Goal: Task Accomplishment & Management: Manage account settings

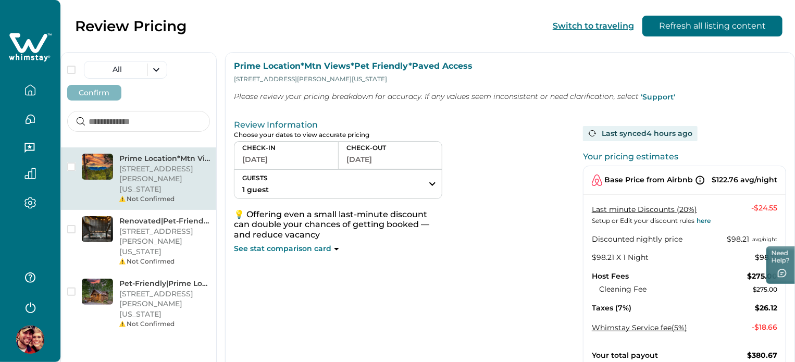
scroll to position [72, 0]
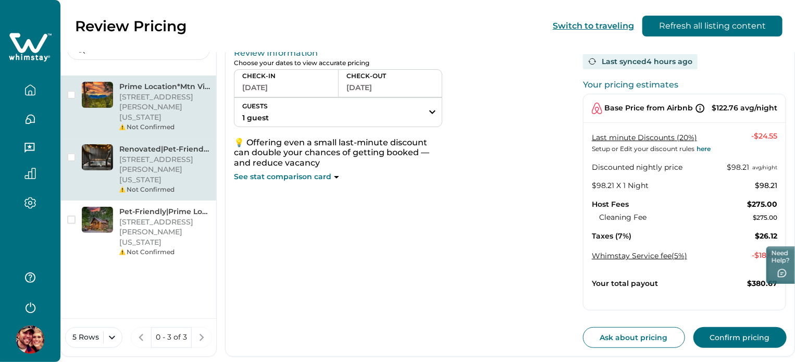
click at [205, 155] on p "123 William St, New York, NY, 10038, US" at bounding box center [164, 170] width 91 height 31
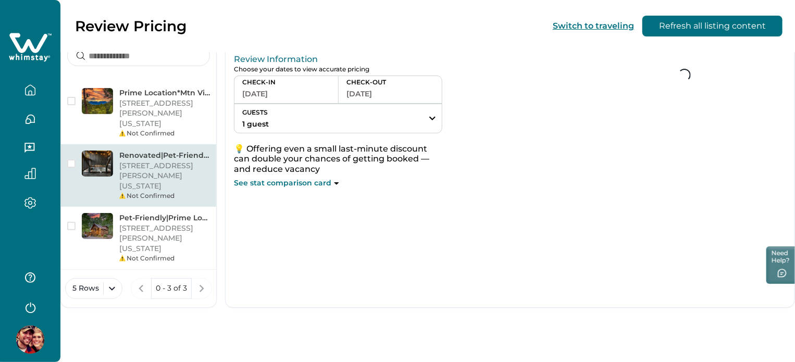
scroll to position [72, 0]
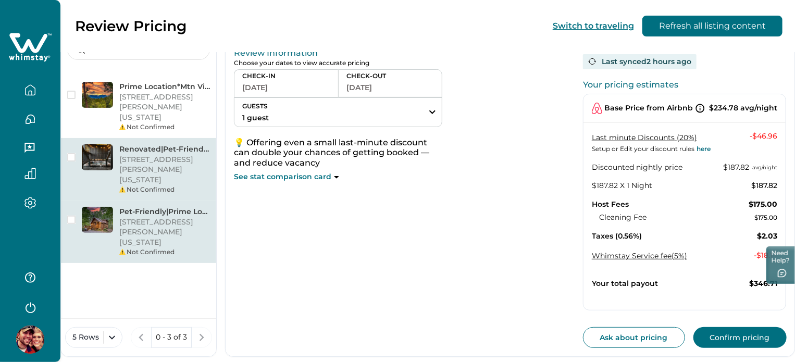
click at [154, 217] on p "123 William St, New York, NY, 10038, US" at bounding box center [164, 232] width 91 height 31
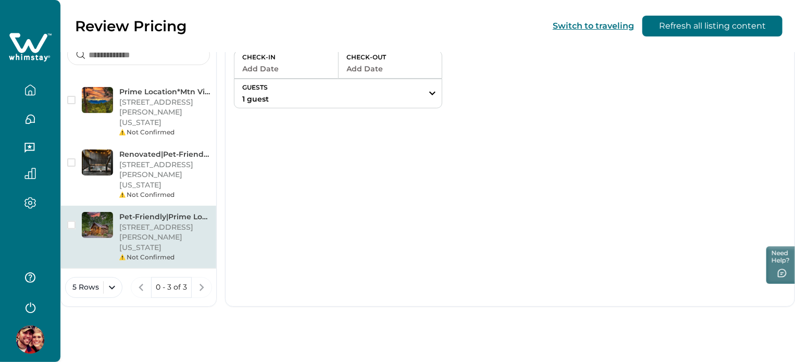
scroll to position [42, 0]
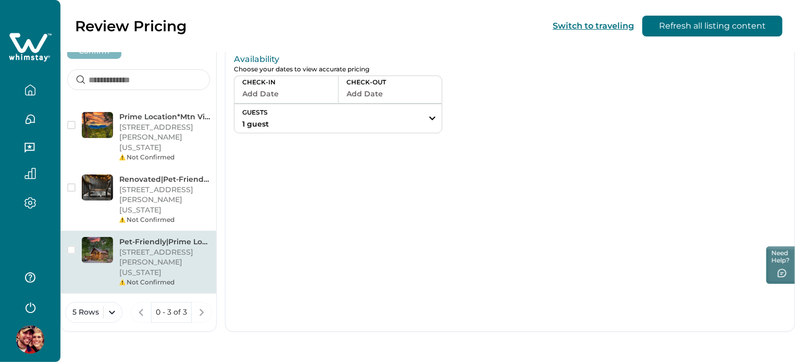
click at [44, 85] on button "button" at bounding box center [30, 90] width 44 height 21
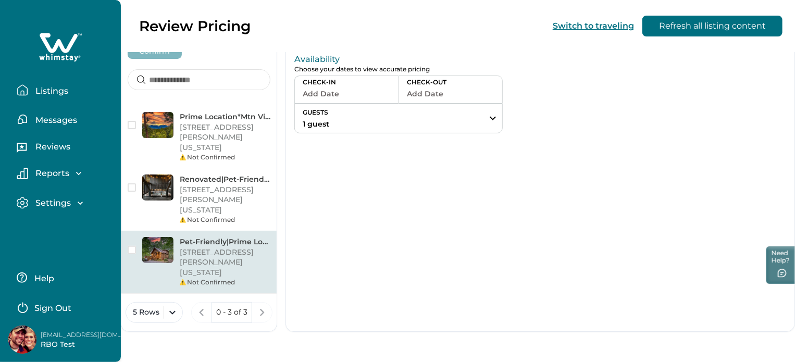
click at [44, 86] on button "Listings" at bounding box center [65, 90] width 96 height 21
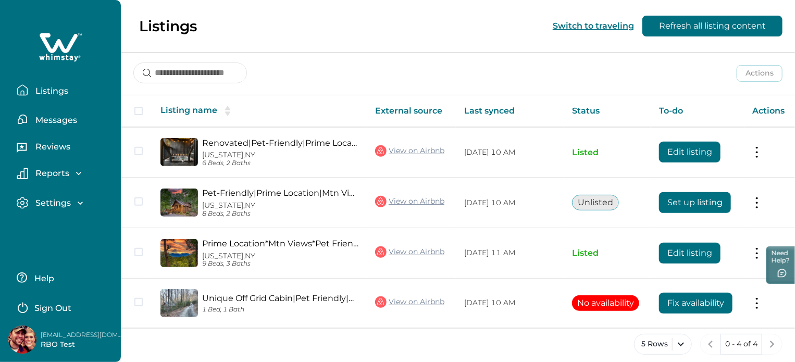
scroll to position [141, 0]
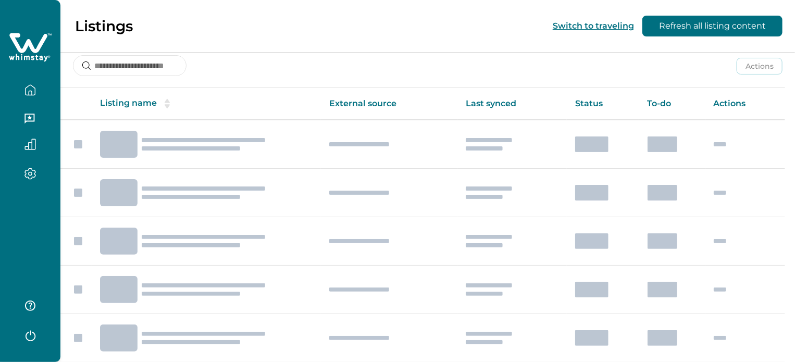
scroll to position [14, 0]
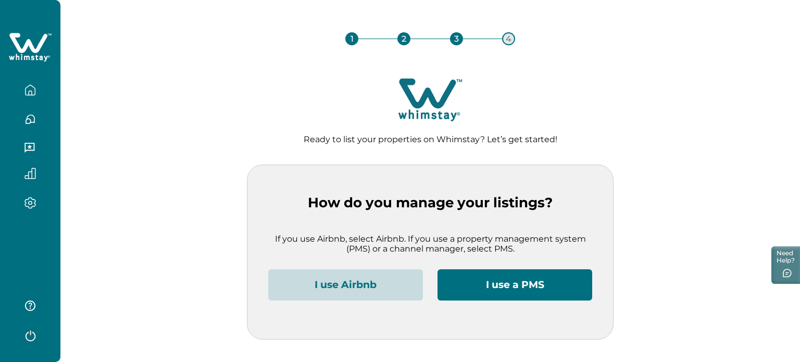
click at [373, 291] on button "I use Airbnb" at bounding box center [345, 284] width 155 height 31
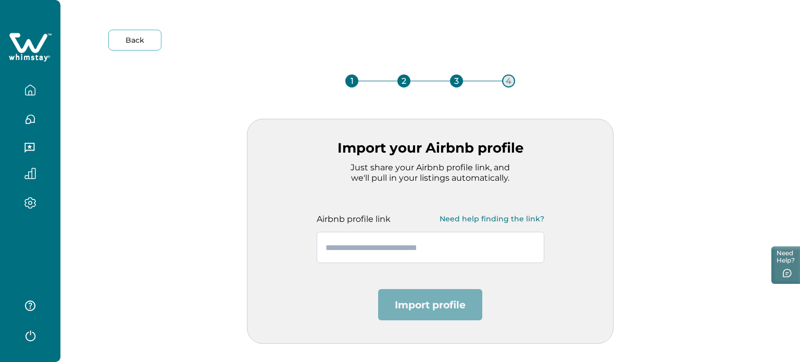
click at [399, 243] on input "text" at bounding box center [431, 247] width 228 height 31
paste input "**********"
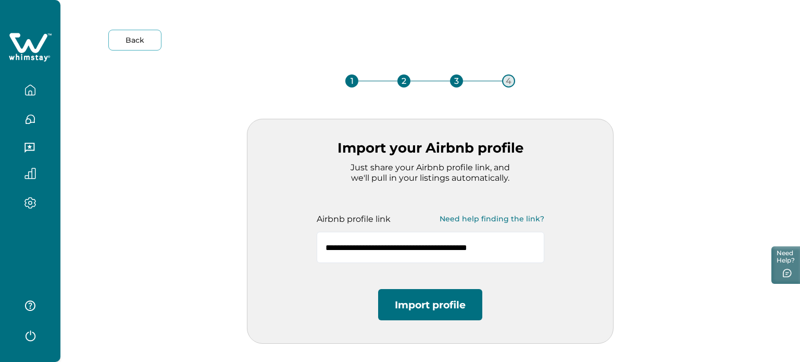
type input "**********"
click at [424, 304] on button "Import profile" at bounding box center [430, 304] width 104 height 31
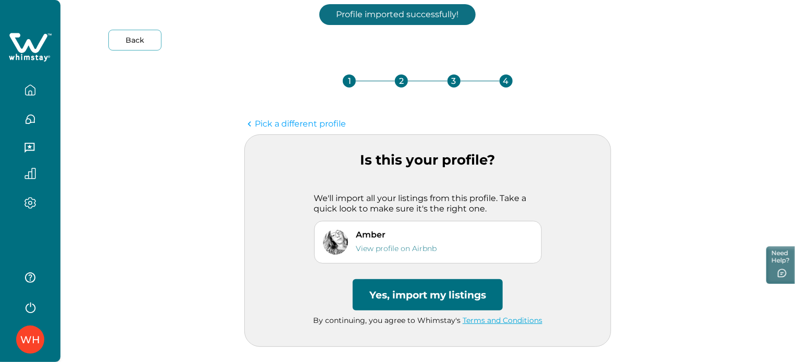
click at [424, 303] on button "Yes, import my listings" at bounding box center [428, 294] width 150 height 31
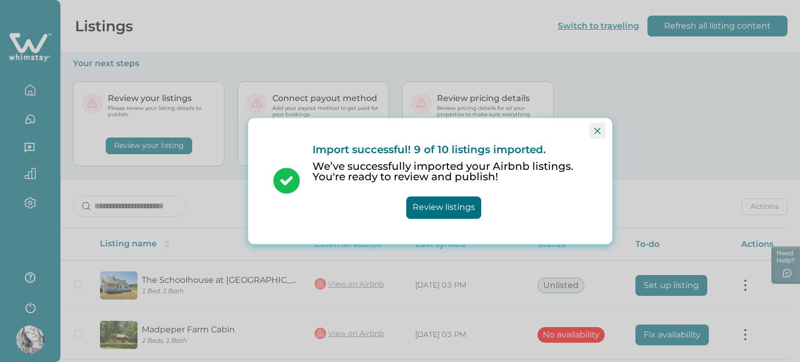
click at [596, 131] on icon "Close" at bounding box center [598, 131] width 6 height 6
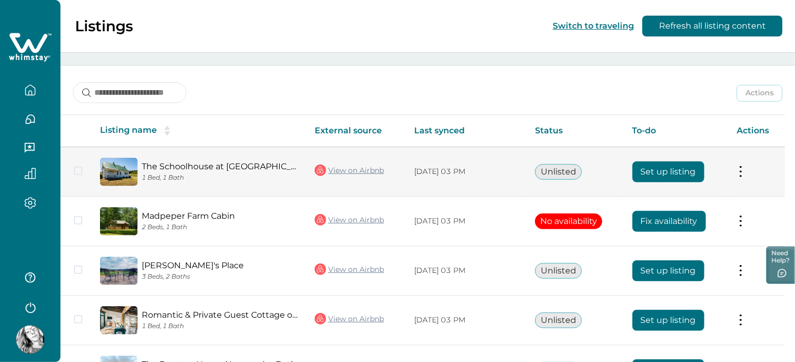
scroll to position [156, 0]
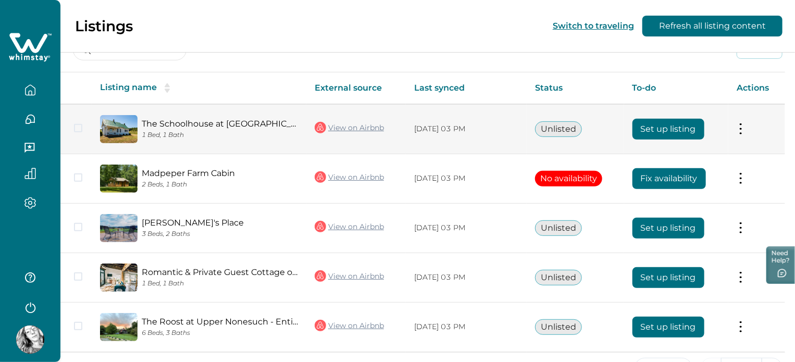
click at [667, 129] on button "Set up listing" at bounding box center [669, 129] width 72 height 21
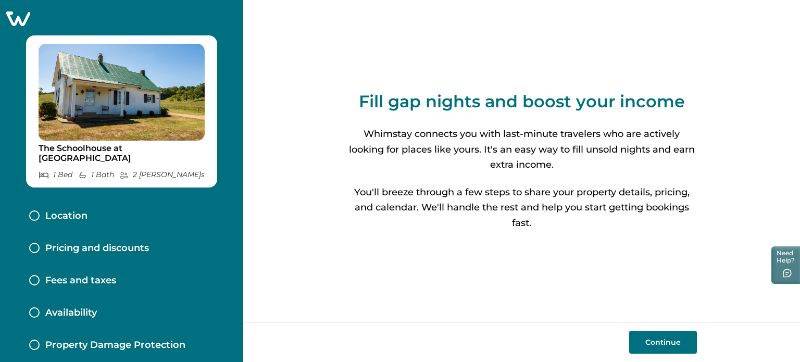
click at [631, 342] on button "Continue" at bounding box center [663, 342] width 68 height 23
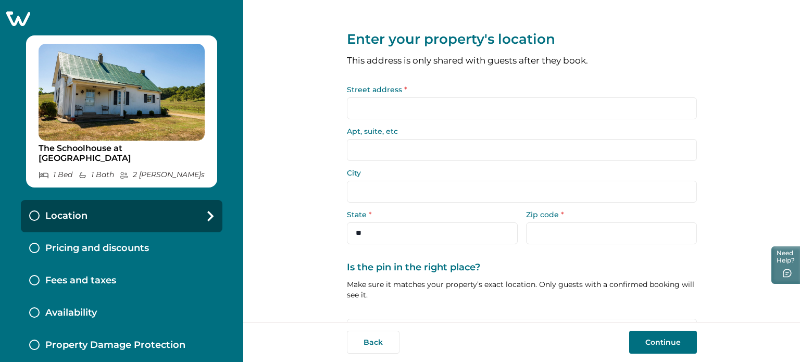
click at [379, 110] on input "Street address *" at bounding box center [522, 108] width 350 height 22
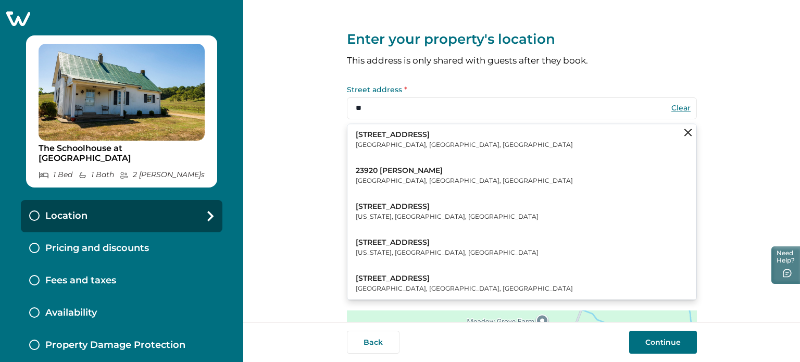
click at [386, 139] on p "232 Forsyth Street Southwest" at bounding box center [464, 135] width 217 height 10
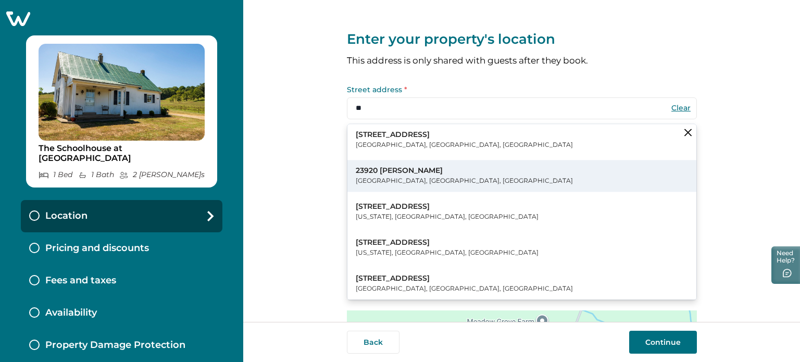
type input "**********"
type input "*******"
select select "**"
type input "*****"
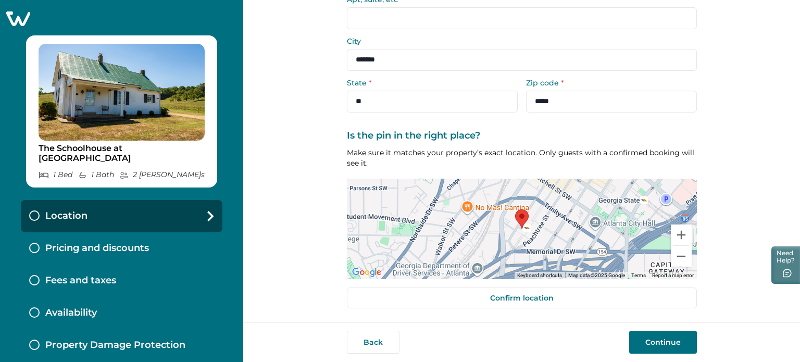
scroll to position [132, 0]
click at [633, 339] on button "Continue" at bounding box center [663, 342] width 68 height 23
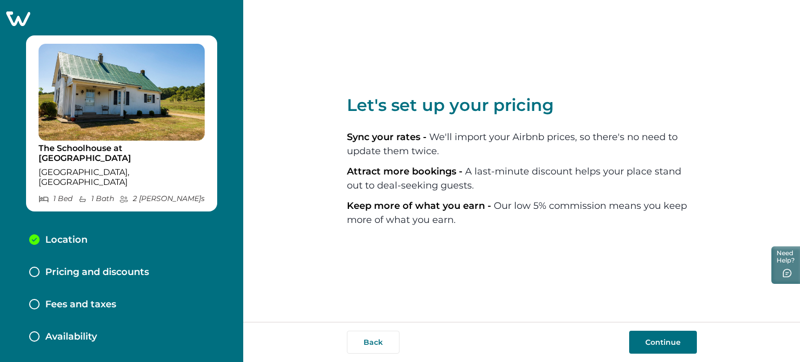
click at [636, 338] on button "Continue" at bounding box center [663, 342] width 68 height 23
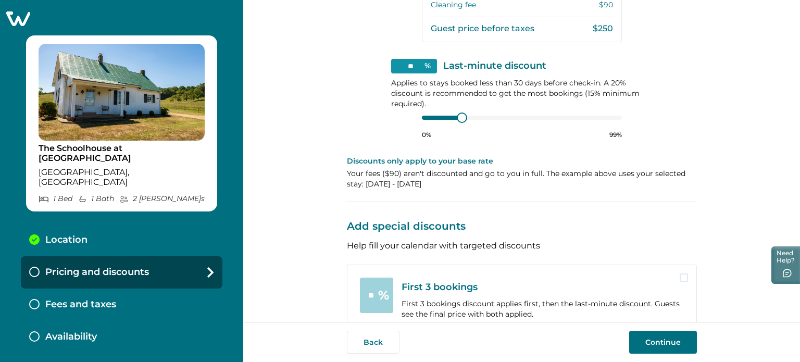
scroll to position [391, 0]
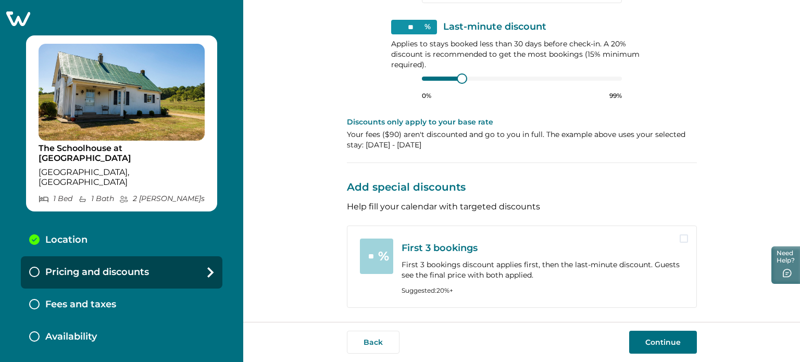
click at [632, 335] on button "Continue" at bounding box center [663, 342] width 68 height 23
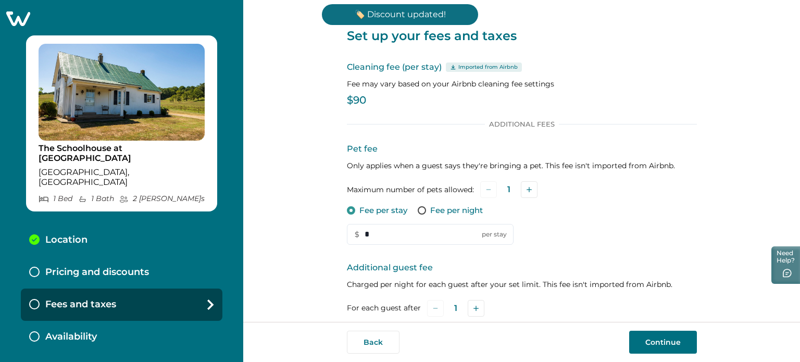
scroll to position [185, 0]
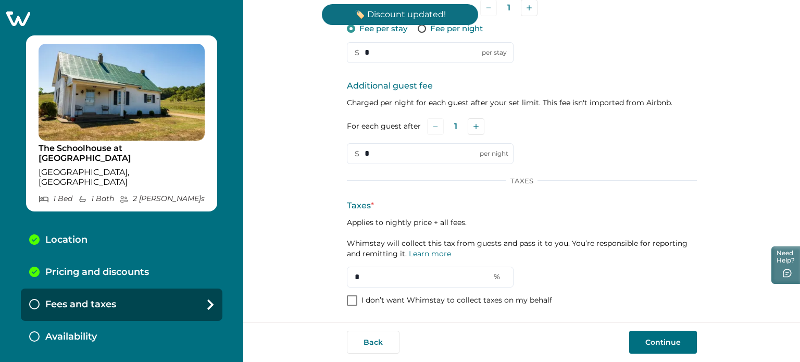
drag, startPoint x: 371, startPoint y: 56, endPoint x: 317, endPoint y: 54, distance: 54.7
click at [317, 54] on div "Set up your fees and taxes Cleaning fee (per stay) Imported from Airbnb Fee may…" at bounding box center [521, 161] width 557 height 322
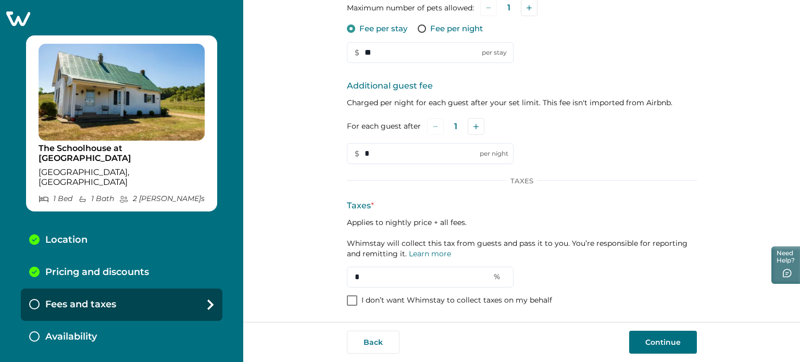
type input "**"
drag, startPoint x: 344, startPoint y: 163, endPoint x: 337, endPoint y: 163, distance: 7.3
click at [337, 163] on div "Set up your fees and taxes Cleaning fee (per stay) Imported from Airbnb Fee may…" at bounding box center [521, 161] width 557 height 322
type input "**"
click at [329, 281] on div "Set up your fees and taxes Cleaning fee (per stay) Imported from Airbnb Fee may…" at bounding box center [521, 161] width 557 height 322
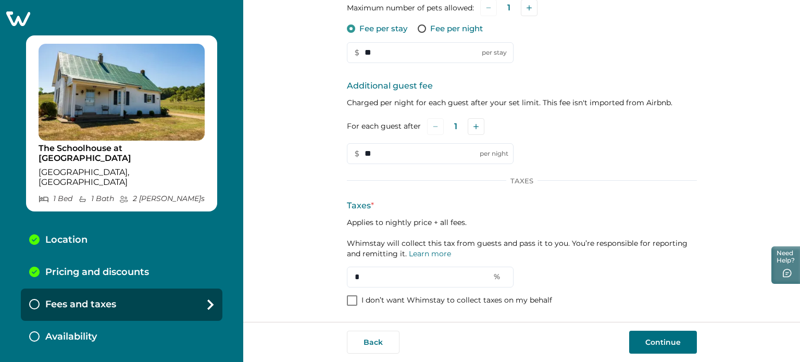
type input "*"
click at [634, 345] on button "Continue" at bounding box center [663, 342] width 68 height 23
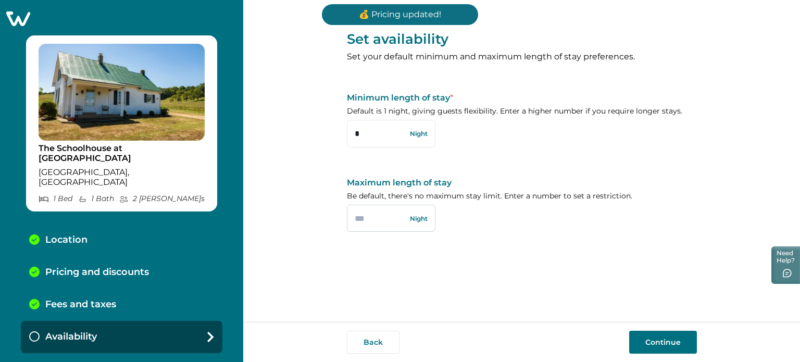
click at [377, 211] on input "text" at bounding box center [391, 218] width 89 height 27
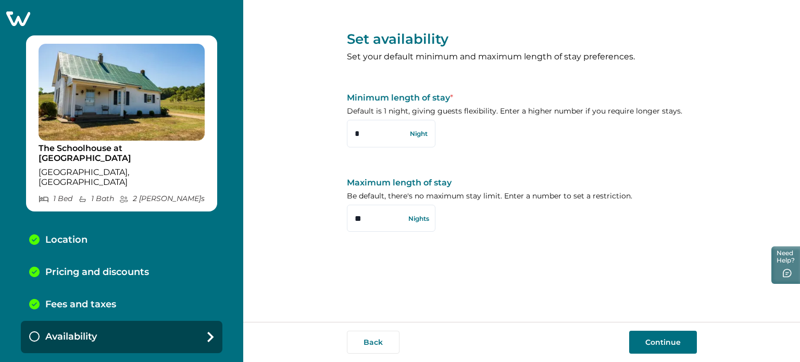
type input "**"
click at [633, 339] on button "Continue" at bounding box center [663, 342] width 68 height 23
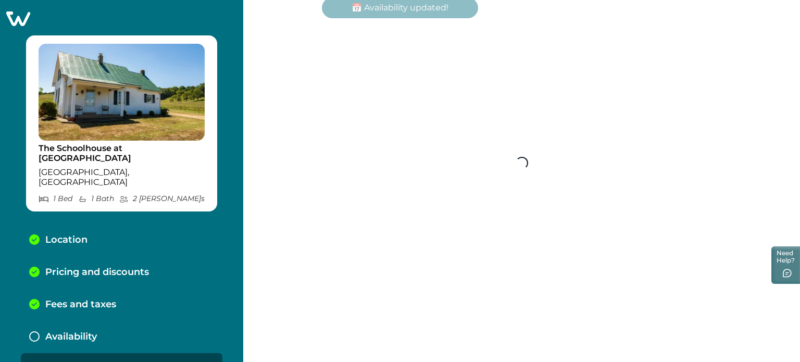
scroll to position [3, 0]
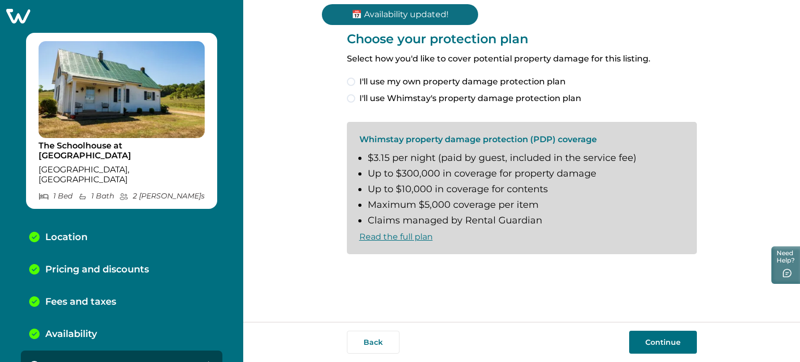
click at [401, 78] on span "I'll use my own property damage protection plan" at bounding box center [463, 82] width 206 height 13
click at [631, 341] on button "Continue" at bounding box center [663, 342] width 68 height 23
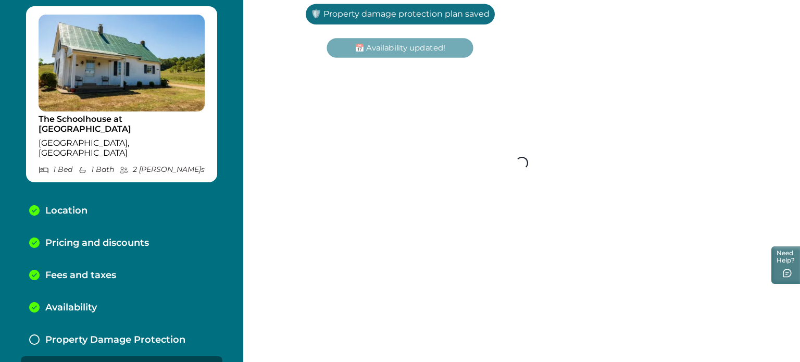
scroll to position [35, 0]
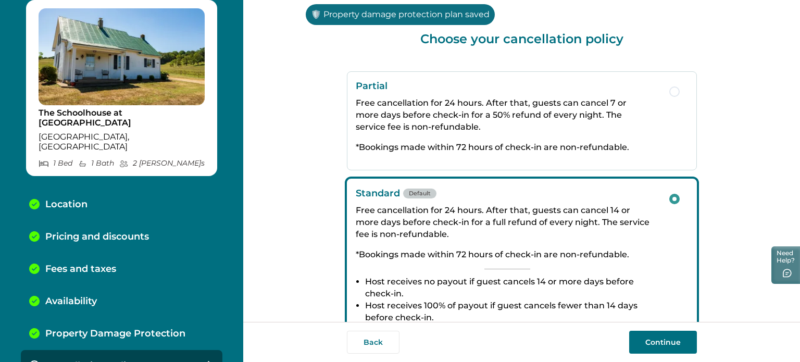
click at [639, 343] on button "Continue" at bounding box center [663, 342] width 68 height 23
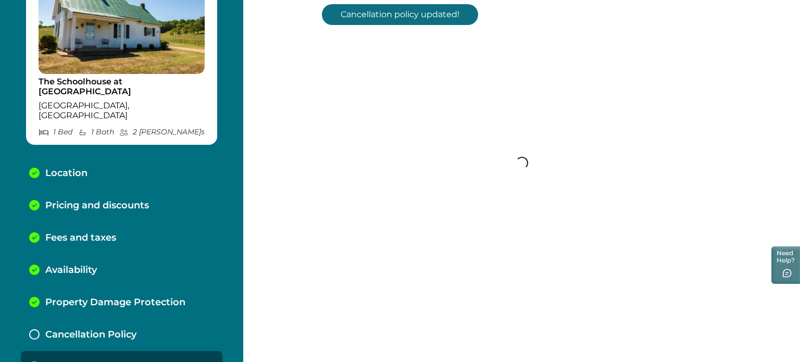
scroll to position [67, 0]
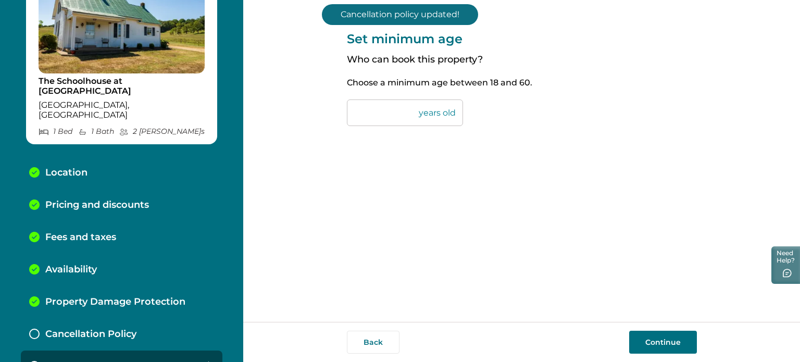
drag, startPoint x: 378, startPoint y: 125, endPoint x: 338, endPoint y: 116, distance: 41.0
click at [338, 116] on div "Set minimum age Who can book this property? Choose a minimum age between 18 and…" at bounding box center [521, 161] width 557 height 322
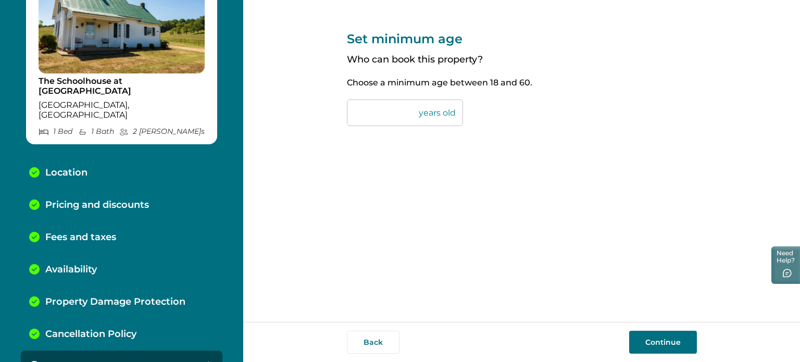
type input "**"
click at [635, 339] on button "Continue" at bounding box center [663, 342] width 68 height 23
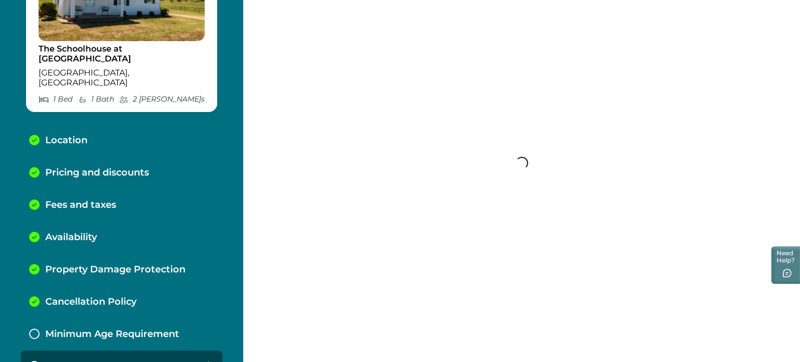
scroll to position [100, 0]
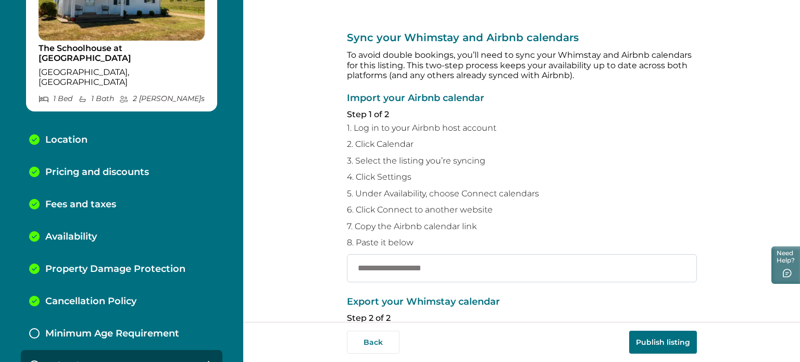
click at [469, 261] on input "text" at bounding box center [522, 268] width 350 height 28
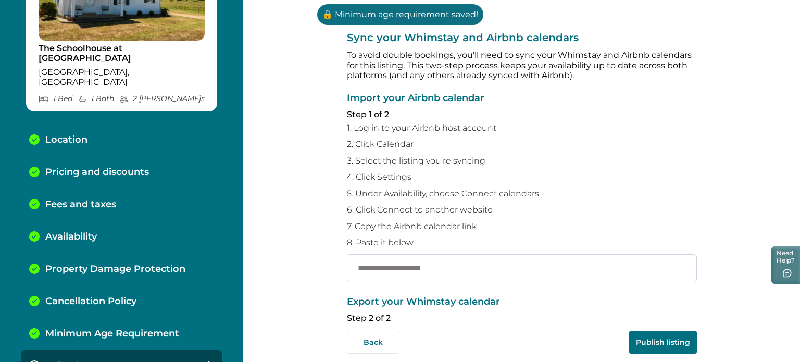
paste input "**********"
type input "**********"
click at [631, 342] on button "Publish listing" at bounding box center [663, 342] width 68 height 23
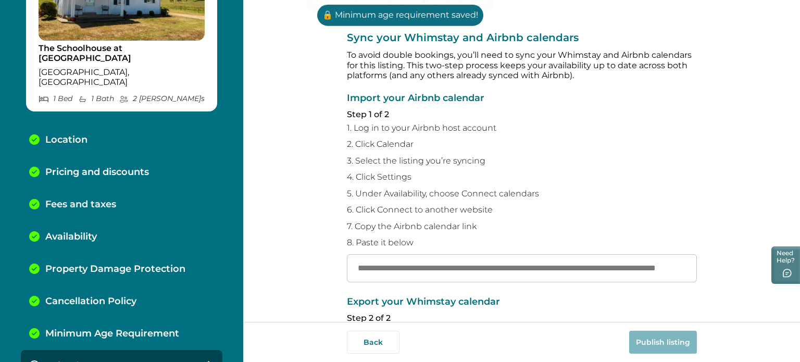
scroll to position [0, 0]
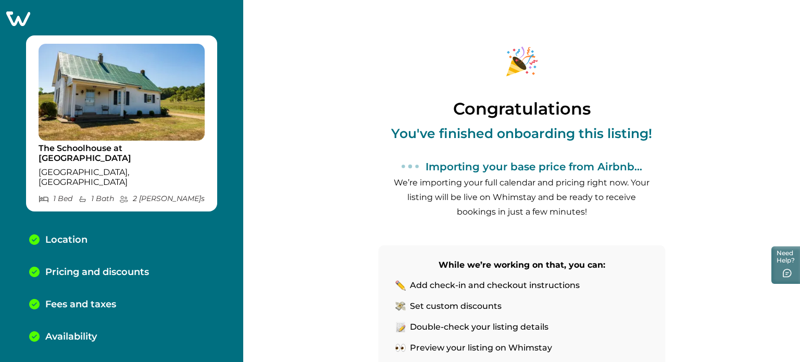
click at [6, 14] on div at bounding box center [121, 18] width 243 height 15
click at [11, 18] on icon at bounding box center [18, 18] width 26 height 16
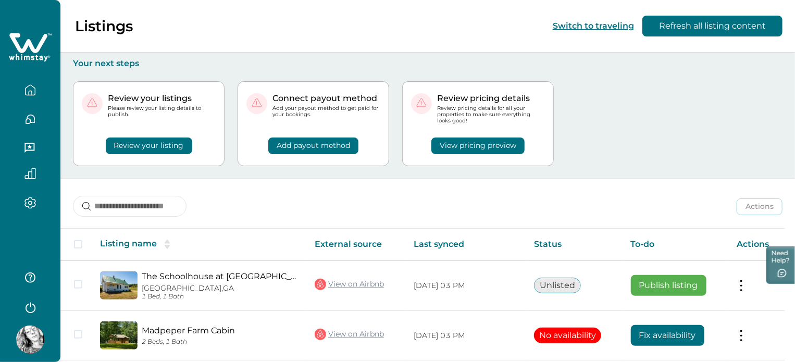
click at [465, 150] on button "View pricing preview" at bounding box center [477, 146] width 93 height 17
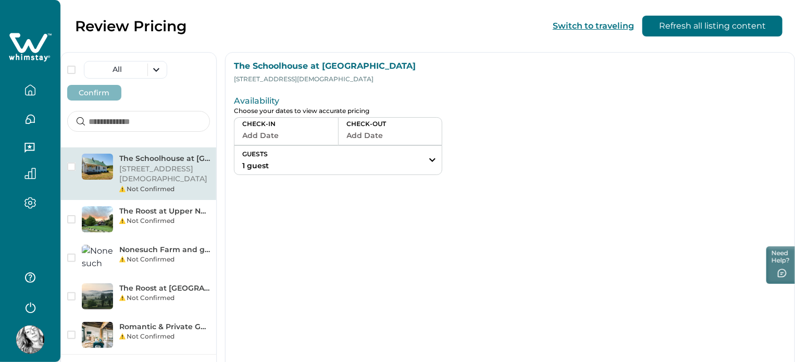
click at [330, 139] on button "Add Date" at bounding box center [286, 135] width 88 height 15
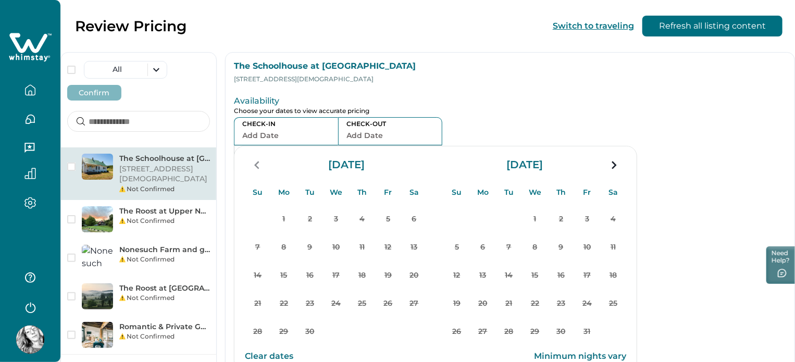
click at [36, 86] on button "button" at bounding box center [30, 90] width 44 height 21
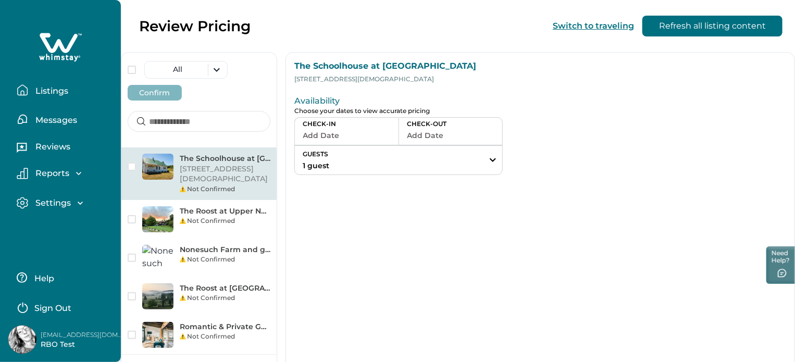
click at [33, 87] on p "Listings" at bounding box center [50, 91] width 36 height 10
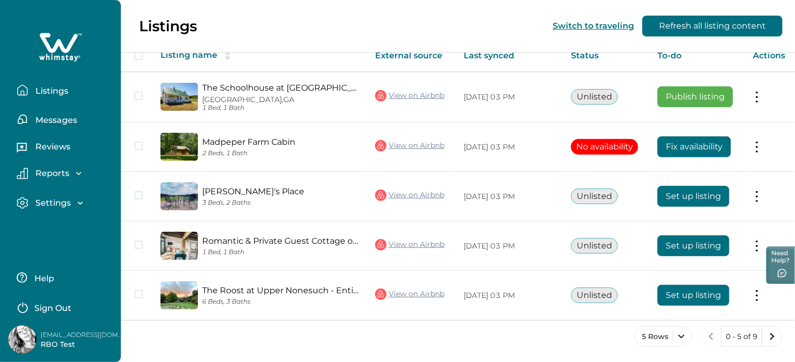
scroll to position [137, 0]
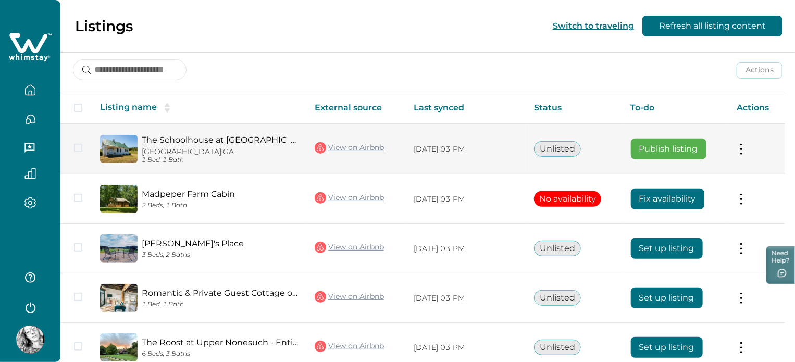
click at [675, 147] on button "Publish listing" at bounding box center [669, 149] width 76 height 21
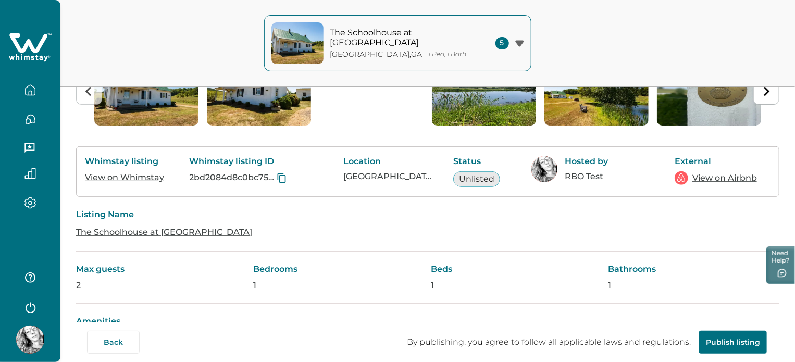
scroll to position [156, 0]
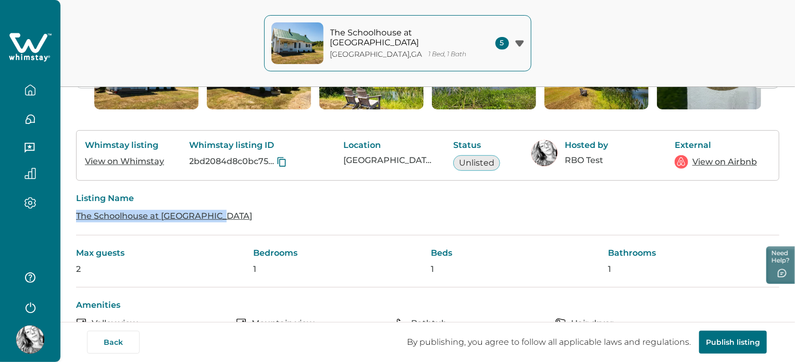
drag, startPoint x: 231, startPoint y: 226, endPoint x: 77, endPoint y: 230, distance: 154.8
click at [77, 230] on div "Listing Name The Schoolhouse at Meadow Grove" at bounding box center [427, 208] width 703 height 55
copy link "The Schoolhouse at Meadow Grove"
click at [32, 93] on icon "button" at bounding box center [29, 89] width 11 height 11
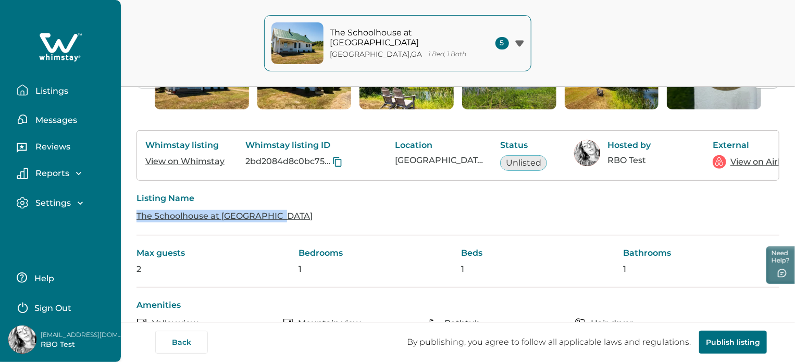
click at [32, 92] on p "Listings" at bounding box center [50, 91] width 36 height 10
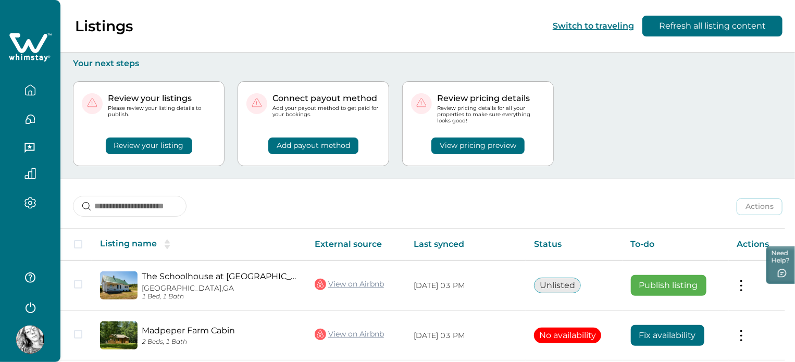
click at [525, 139] on button "View pricing preview" at bounding box center [477, 146] width 93 height 17
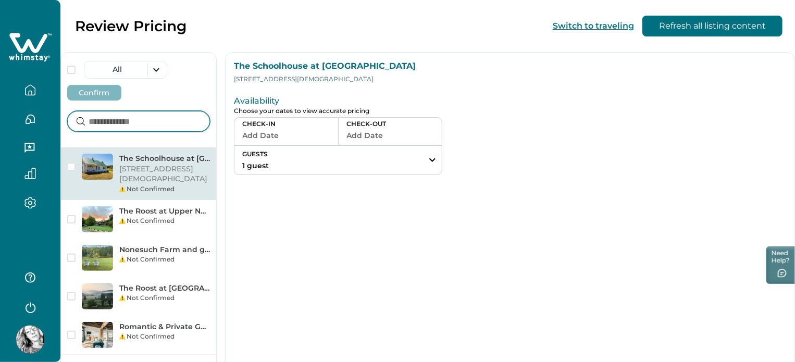
click at [202, 111] on input at bounding box center [138, 121] width 143 height 21
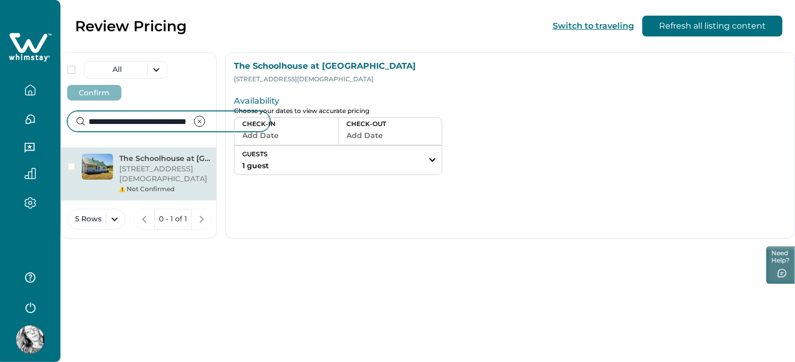
type input "**********"
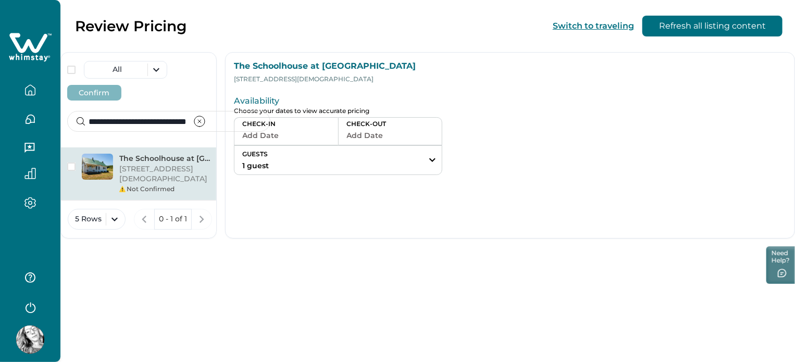
click at [330, 126] on p "CHECK-IN" at bounding box center [286, 124] width 88 height 8
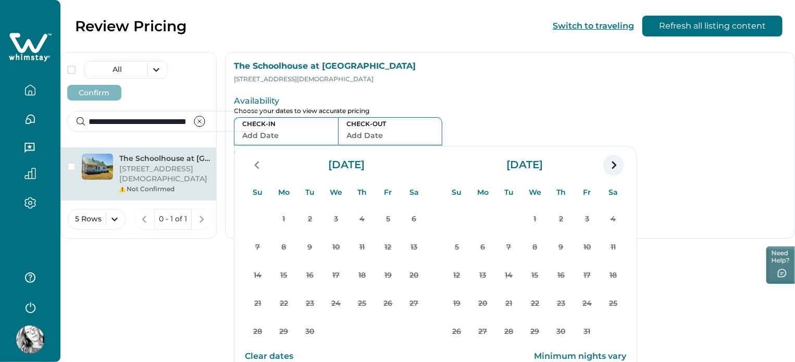
click at [622, 160] on icon "navigation button" at bounding box center [613, 165] width 17 height 19
click at [122, 241] on div "The Schoolhouse at Meadow Grove 232 Forsyth St SW, Atlanta, GA, 30303, US Not C…" at bounding box center [138, 239] width 155 height 185
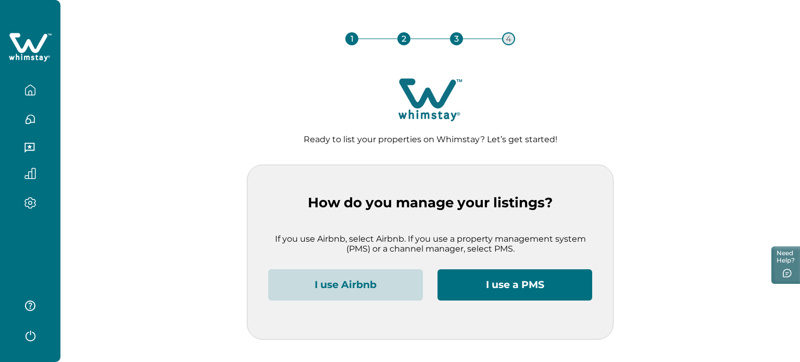
click at [334, 283] on button "I use Airbnb" at bounding box center [345, 284] width 155 height 31
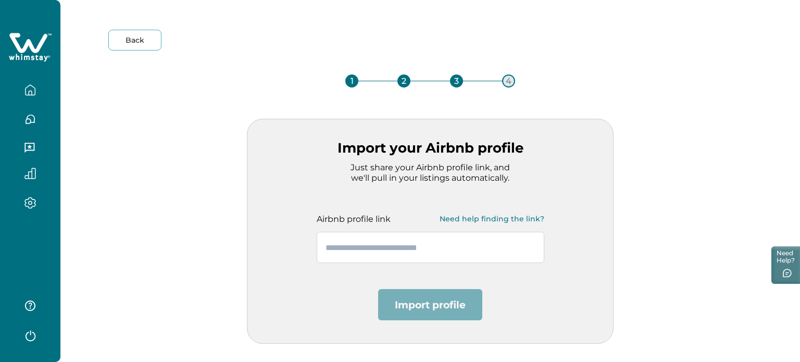
click at [369, 252] on input "text" at bounding box center [431, 247] width 228 height 31
paste input "**********"
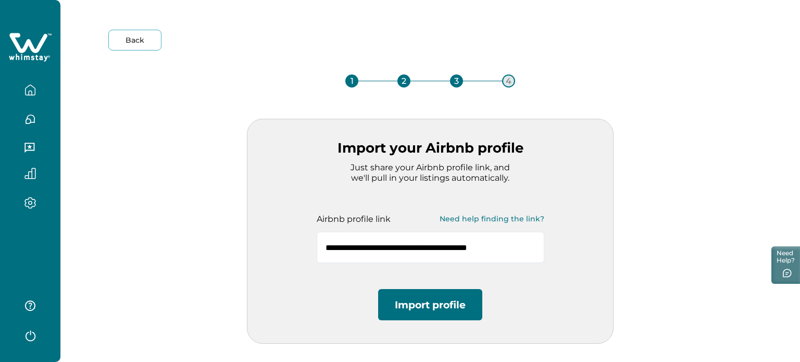
type input "**********"
click at [404, 312] on button "Import profile" at bounding box center [430, 304] width 104 height 31
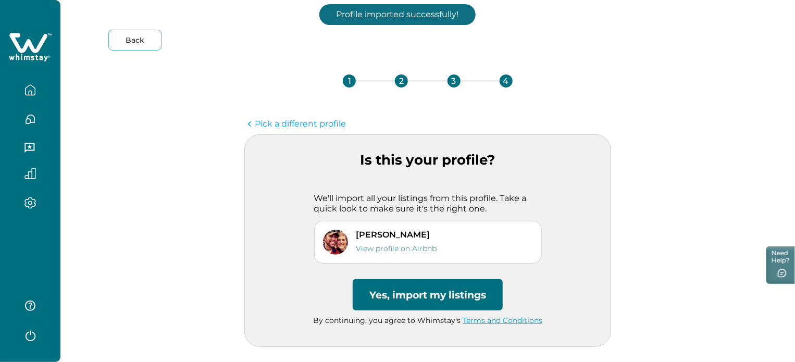
click at [401, 295] on button "Yes, import my listings" at bounding box center [428, 294] width 150 height 31
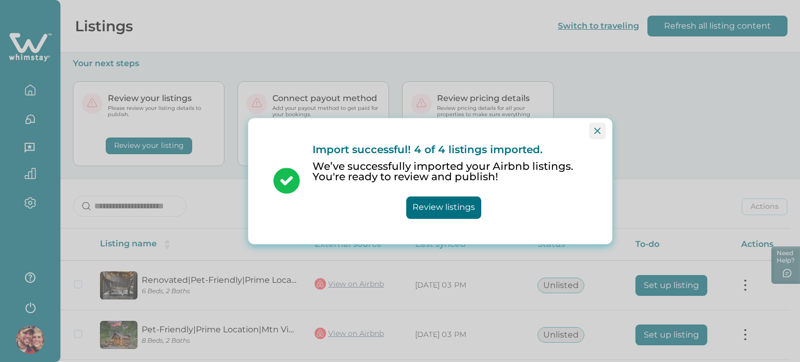
click at [600, 132] on icon "Close" at bounding box center [598, 131] width 6 height 6
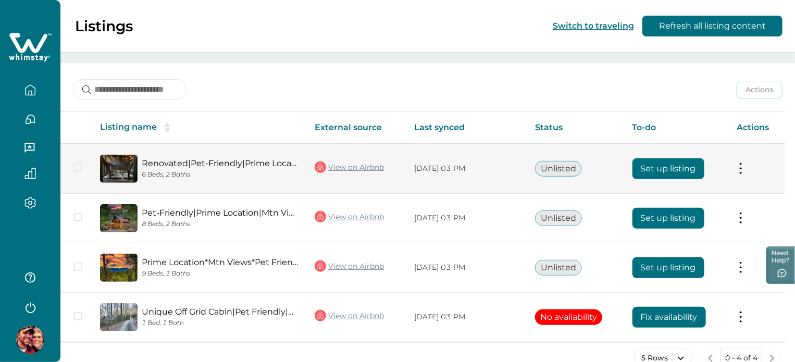
scroll to position [139, 0]
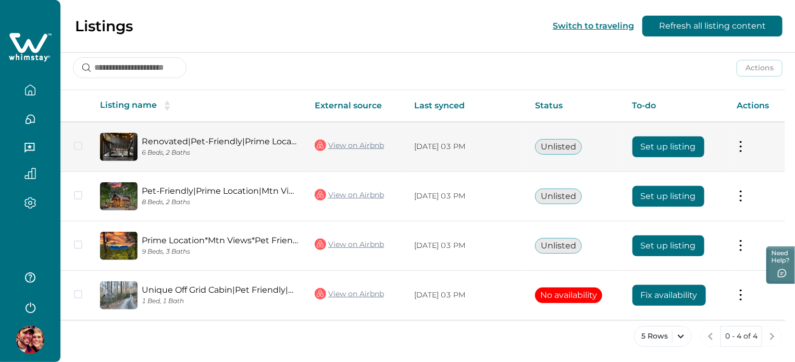
click at [665, 139] on button "Set up listing" at bounding box center [669, 147] width 72 height 21
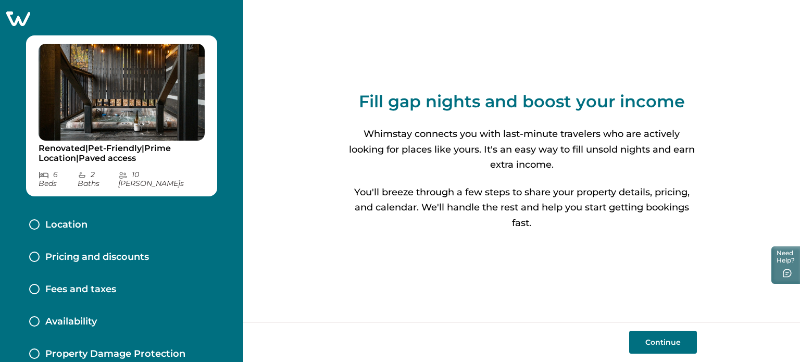
click at [640, 338] on button "Continue" at bounding box center [663, 342] width 68 height 23
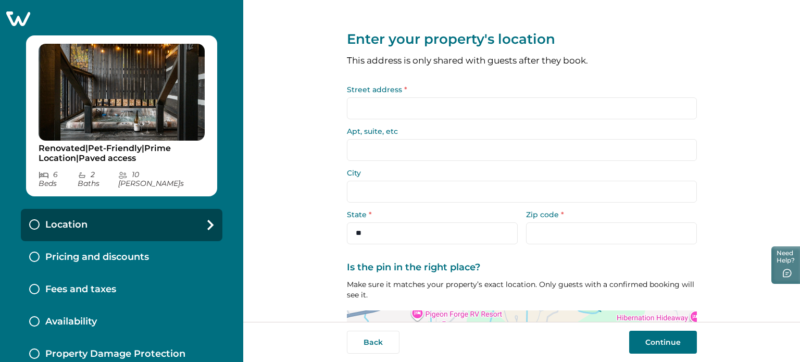
click at [451, 101] on input "Street address *" at bounding box center [522, 108] width 350 height 22
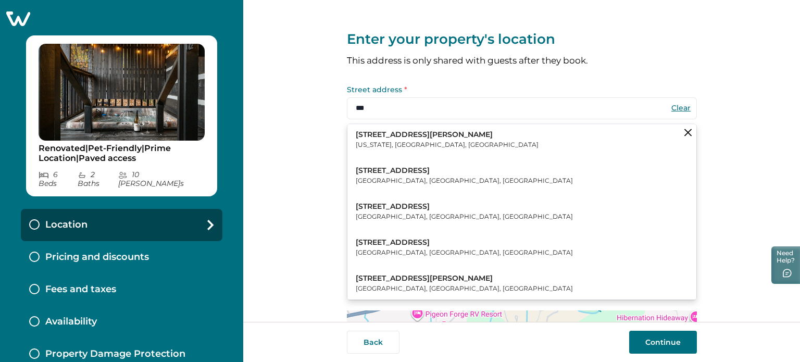
click at [440, 139] on button "123 William Street New York, NY, USA" at bounding box center [522, 140] width 349 height 32
type input "**********"
type input "********"
select select "**"
type input "*****"
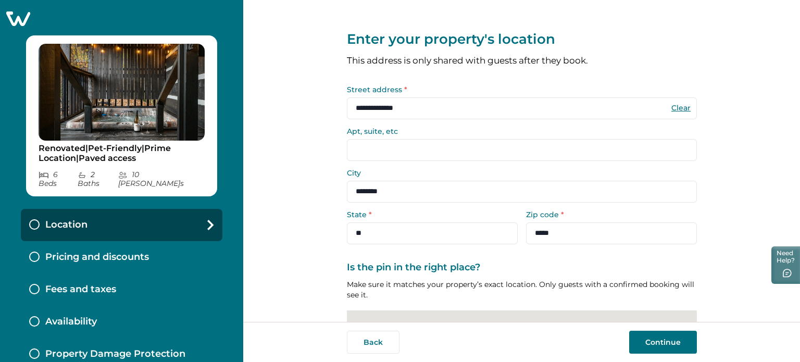
click at [660, 347] on button "Continue" at bounding box center [663, 342] width 68 height 23
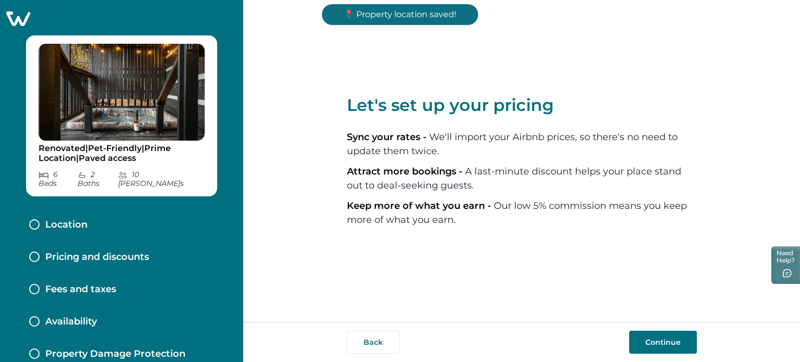
click at [651, 339] on button "Continue" at bounding box center [663, 342] width 68 height 23
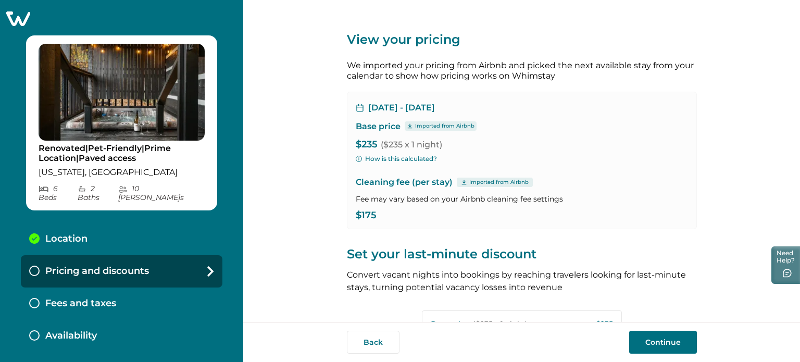
click at [651, 339] on button "Continue" at bounding box center [663, 342] width 68 height 23
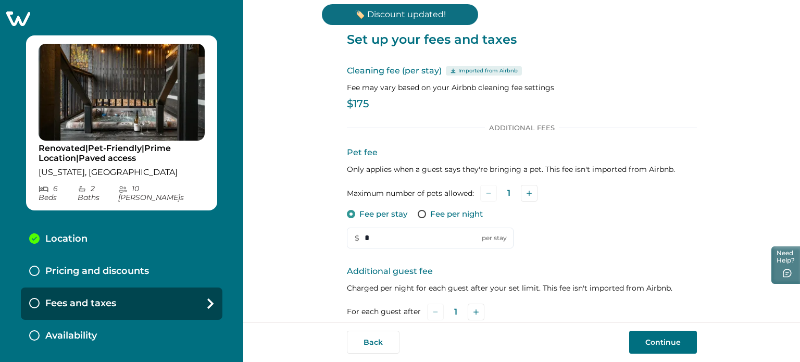
drag, startPoint x: 410, startPoint y: 243, endPoint x: 284, endPoint y: 218, distance: 128.6
click at [284, 218] on div "Set up your fees and taxes Cleaning fee (per stay) Imported from Airbnb Fee may…" at bounding box center [521, 161] width 557 height 322
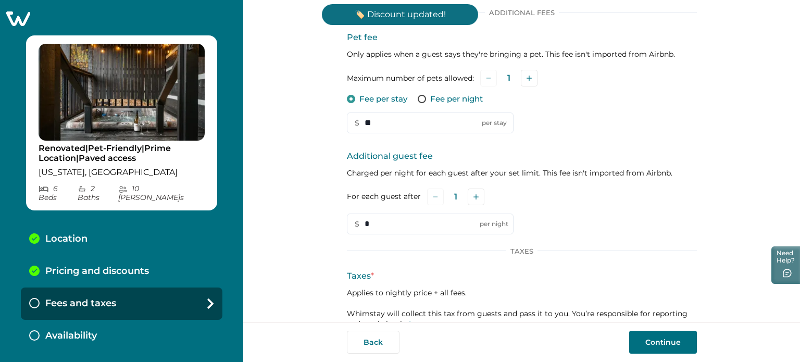
scroll to position [185, 0]
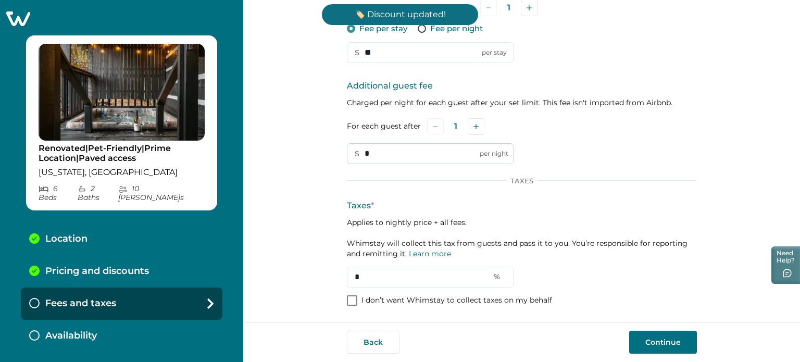
type input "**"
drag, startPoint x: 373, startPoint y: 155, endPoint x: 338, endPoint y: 153, distance: 35.0
click at [338, 153] on div "Set up your fees and taxes Cleaning fee (per stay) Imported from Airbnb Fee may…" at bounding box center [521, 161] width 557 height 322
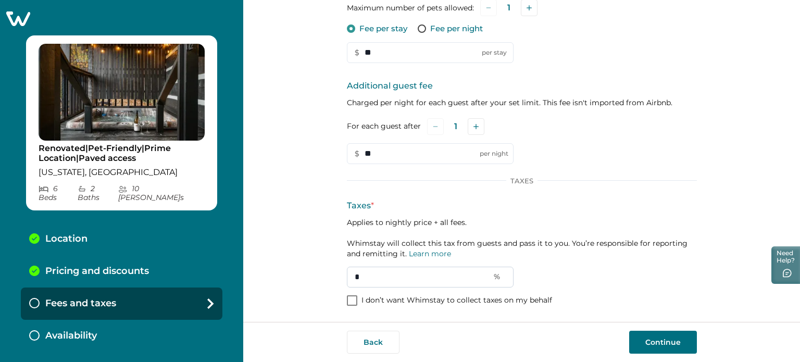
type input "**"
drag, startPoint x: 373, startPoint y: 272, endPoint x: 292, endPoint y: 268, distance: 81.4
click at [292, 268] on div "Set up your fees and taxes Cleaning fee (per stay) Imported from Airbnb Fee may…" at bounding box center [521, 161] width 557 height 322
type input "*"
click at [652, 338] on button "Continue" at bounding box center [663, 342] width 68 height 23
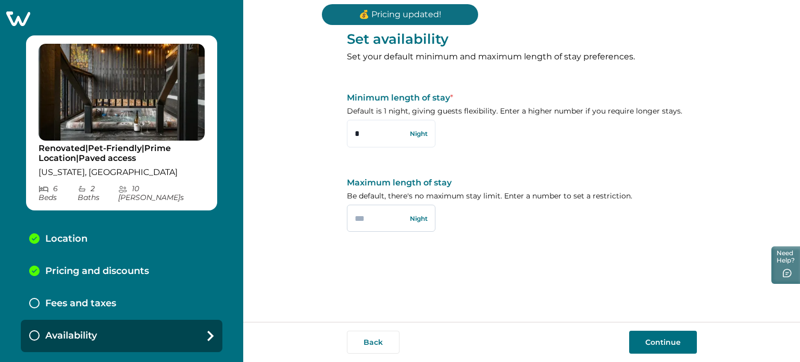
click at [368, 226] on input "text" at bounding box center [391, 218] width 89 height 27
type input "**"
click at [654, 344] on button "Continue" at bounding box center [663, 342] width 68 height 23
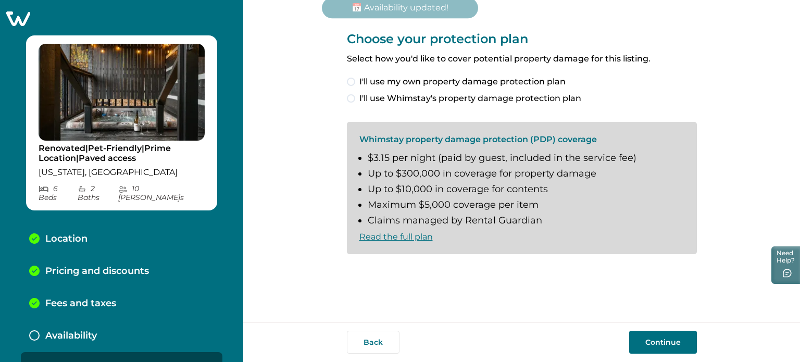
scroll to position [13, 0]
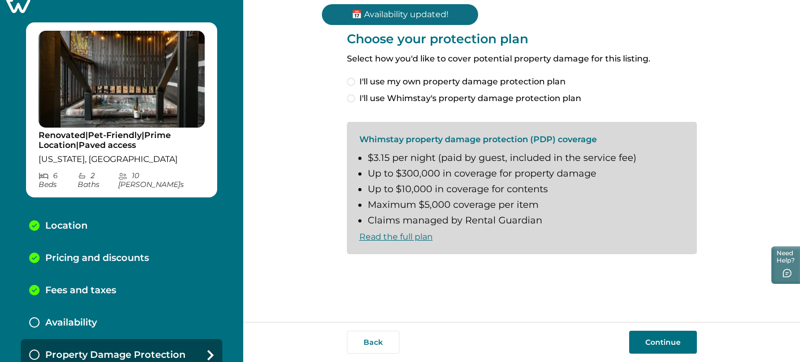
click at [367, 89] on div "I'll use my own property damage protection plan I'll use Whimstay's property da…" at bounding box center [522, 90] width 350 height 29
drag, startPoint x: 371, startPoint y: 83, endPoint x: 387, endPoint y: 108, distance: 29.5
click at [372, 82] on span "I'll use my own property damage protection plan" at bounding box center [463, 82] width 206 height 13
click at [677, 349] on button "Continue" at bounding box center [663, 342] width 68 height 23
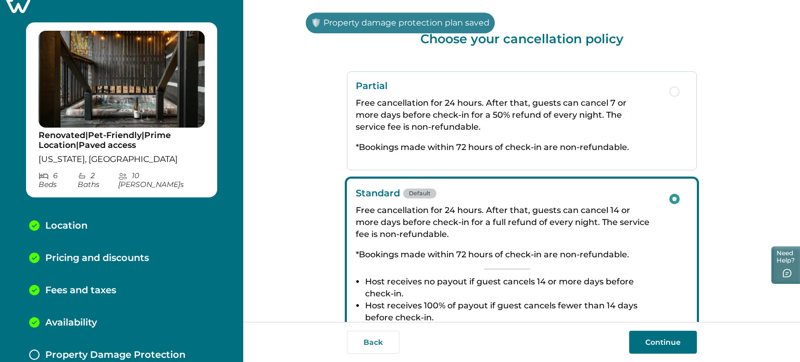
scroll to position [45, 0]
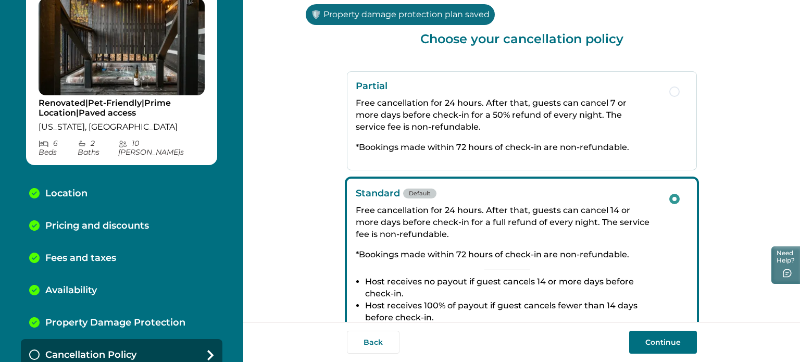
click at [653, 331] on button "Continue" at bounding box center [663, 342] width 68 height 23
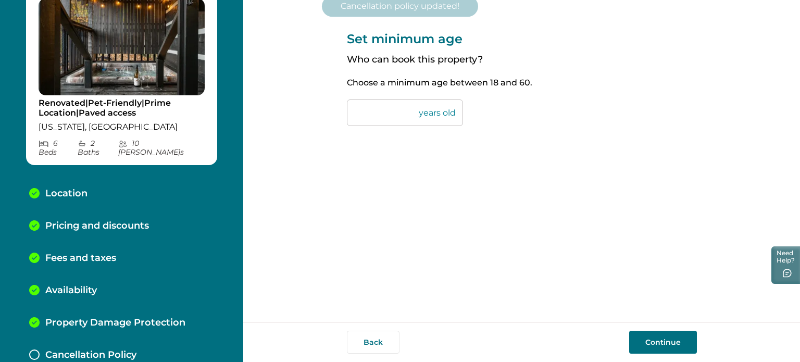
scroll to position [78, 0]
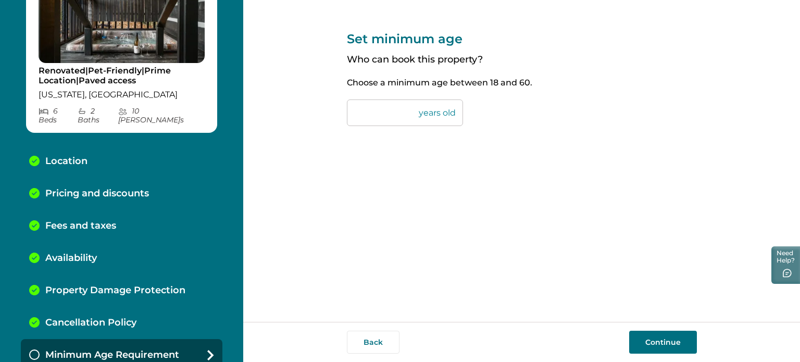
drag, startPoint x: 373, startPoint y: 115, endPoint x: 286, endPoint y: 99, distance: 88.9
click at [286, 99] on div "Set minimum age Who can book this property? Choose a minimum age between 18 and…" at bounding box center [521, 161] width 557 height 322
type input "**"
click at [674, 346] on button "Continue" at bounding box center [663, 342] width 68 height 23
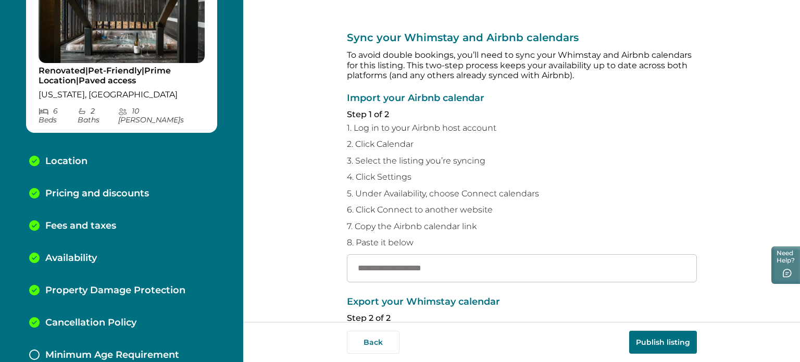
scroll to position [110, 0]
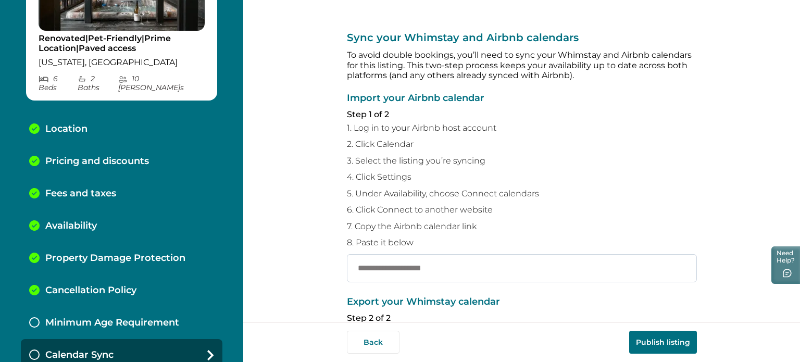
click at [517, 269] on input "text" at bounding box center [522, 268] width 350 height 28
paste input "**********"
type input "**********"
click at [673, 340] on button "Publish listing" at bounding box center [663, 342] width 68 height 23
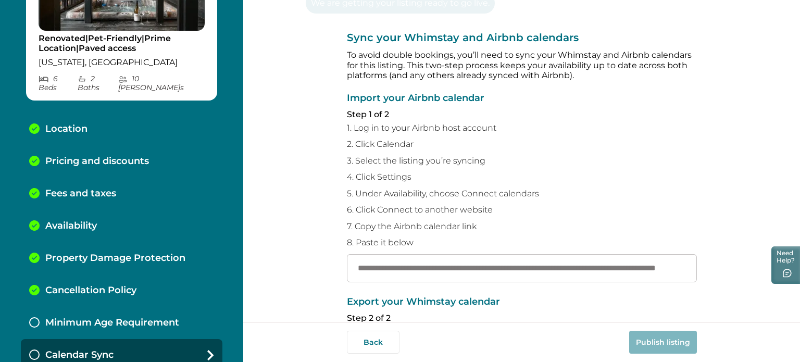
scroll to position [0, 0]
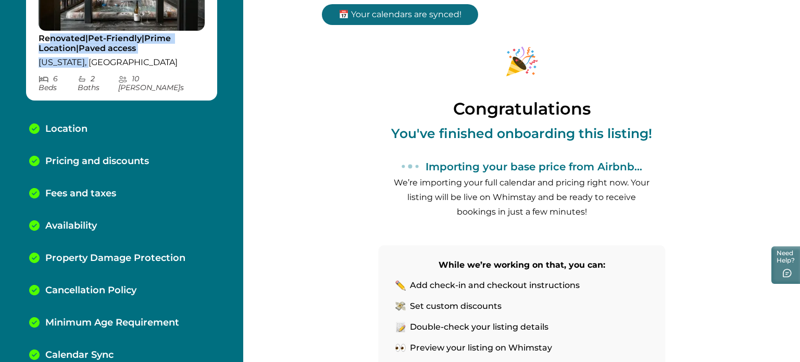
drag, startPoint x: 138, startPoint y: 54, endPoint x: 50, endPoint y: 37, distance: 89.1
click at [50, 37] on div "Renovated|Pet-Friendly|Prime Location|Paved access New York, NY" at bounding box center [122, 50] width 166 height 34
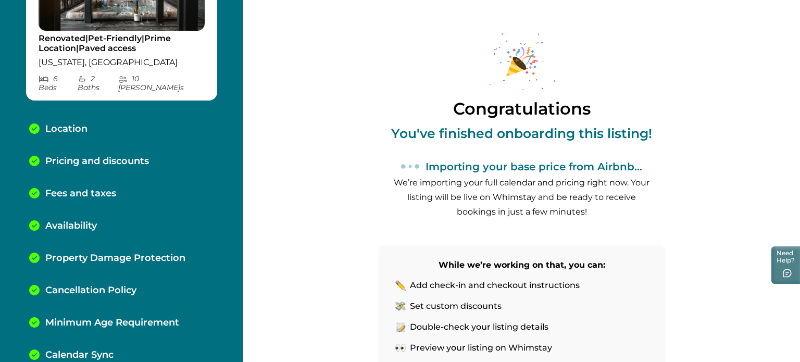
click at [40, 38] on p "Renovated|Pet-Friendly|Prime Location|Paved access" at bounding box center [122, 43] width 166 height 20
copy p "Renovated|Pet-Friendly|Prime Location|Paved access"
drag, startPoint x: 38, startPoint y: 38, endPoint x: 150, endPoint y: 46, distance: 112.4
click at [150, 46] on div "Renovated|Pet-Friendly|Prime Location|Paved access New York, NY 6 Bed s 2 Bath …" at bounding box center [121, 12] width 191 height 175
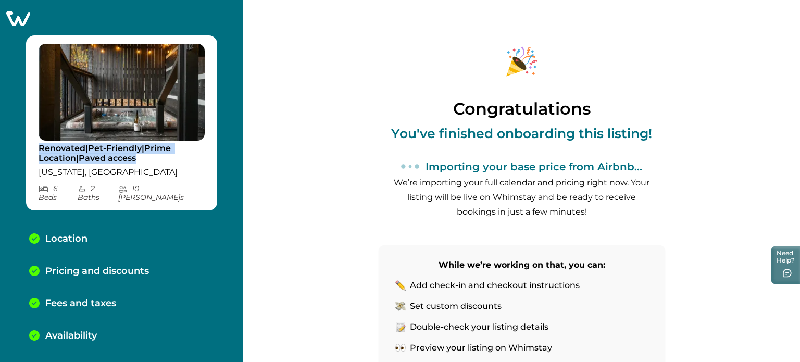
click at [27, 17] on icon at bounding box center [18, 18] width 26 height 16
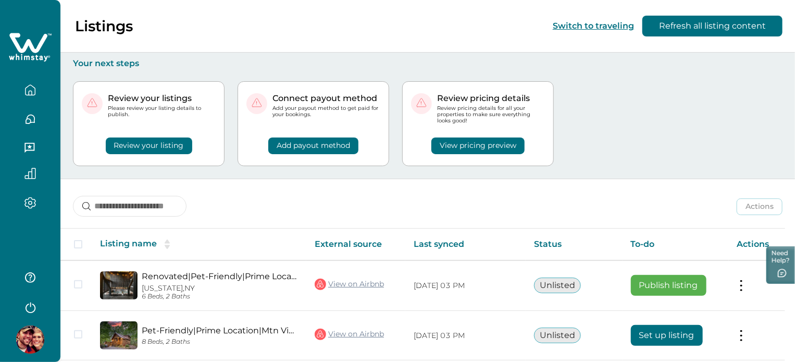
click at [506, 139] on button "View pricing preview" at bounding box center [477, 146] width 93 height 17
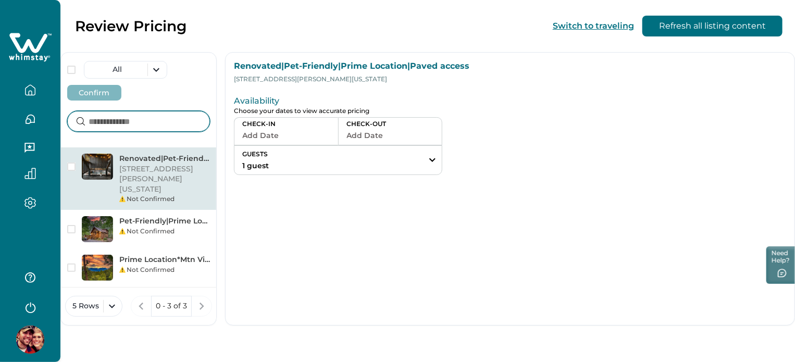
click at [139, 111] on input at bounding box center [138, 121] width 143 height 21
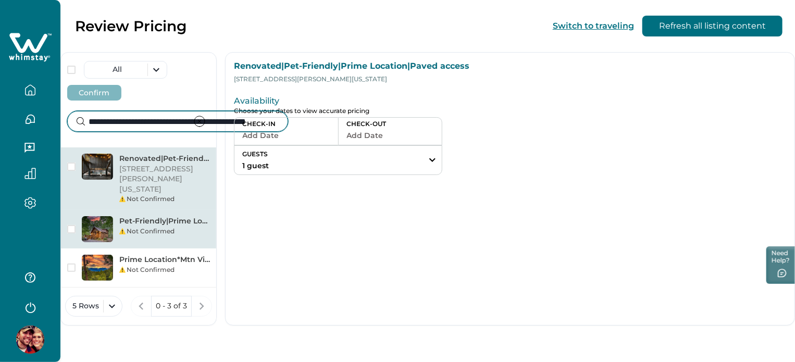
type input "**********"
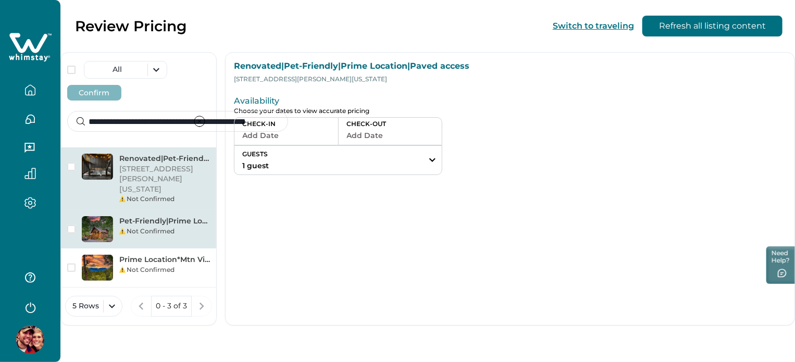
click at [210, 227] on div "Not Confirmed" at bounding box center [164, 231] width 91 height 9
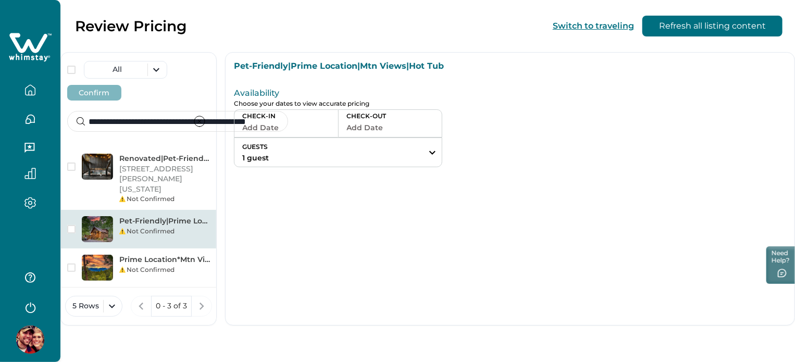
click at [29, 55] on icon at bounding box center [30, 47] width 43 height 31
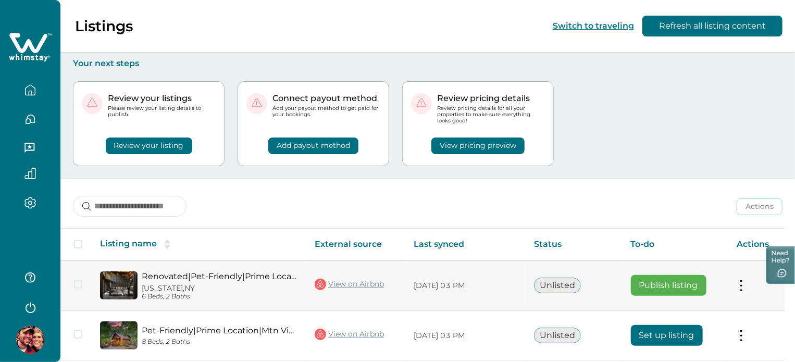
click at [672, 286] on button "Publish listing" at bounding box center [669, 285] width 76 height 21
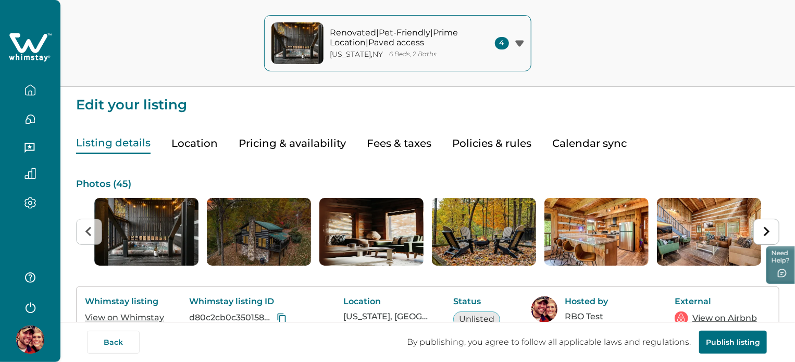
click at [258, 140] on button "Pricing & availability" at bounding box center [292, 143] width 107 height 21
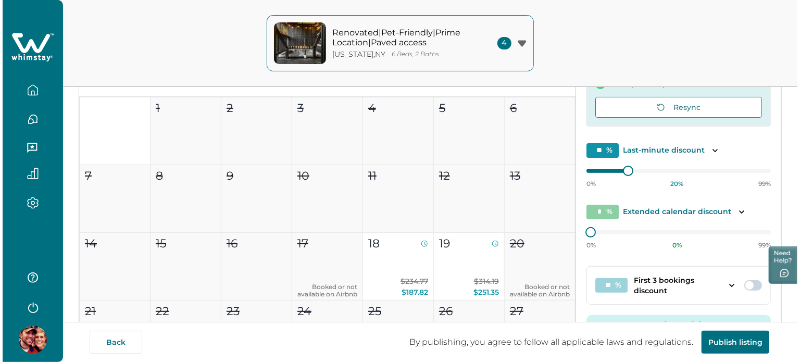
scroll to position [211, 0]
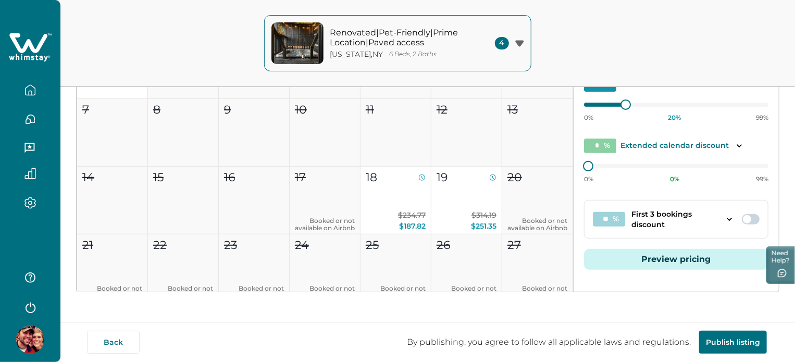
click at [657, 258] on button "Preview pricing" at bounding box center [676, 259] width 184 height 21
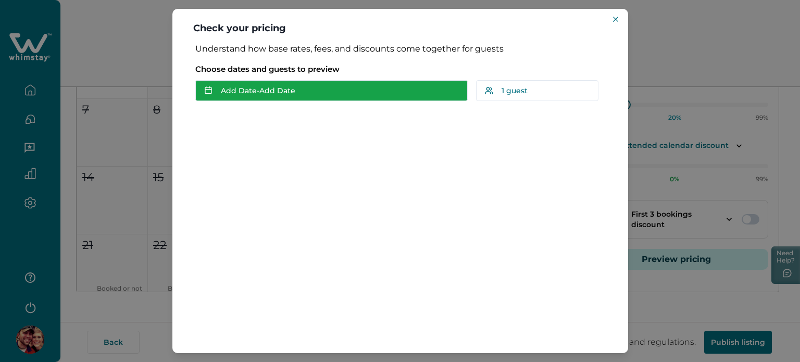
click at [231, 98] on button "Add Date - Add Date" at bounding box center [331, 90] width 273 height 21
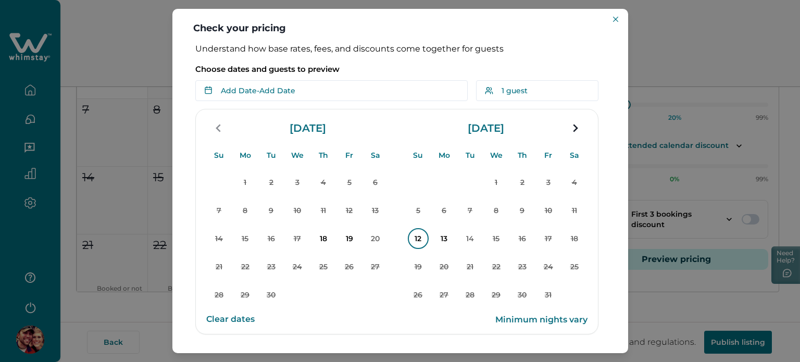
click at [419, 237] on p "12" at bounding box center [418, 238] width 21 height 21
click at [444, 239] on p "13" at bounding box center [444, 238] width 21 height 21
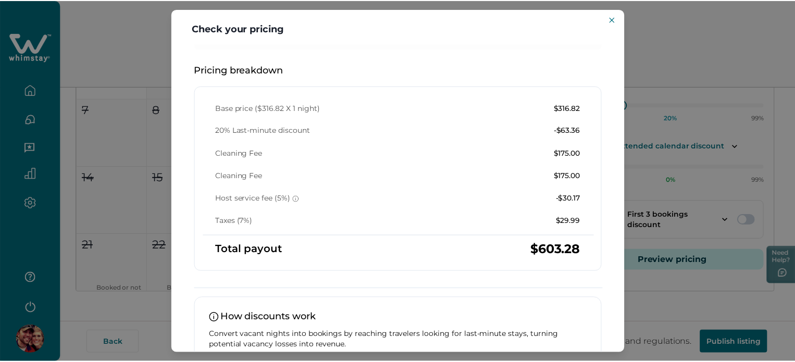
scroll to position [156, 0]
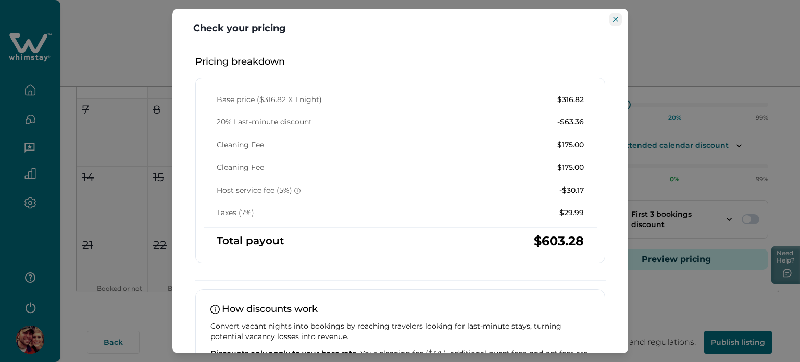
click at [615, 21] on icon "Close" at bounding box center [615, 19] width 5 height 5
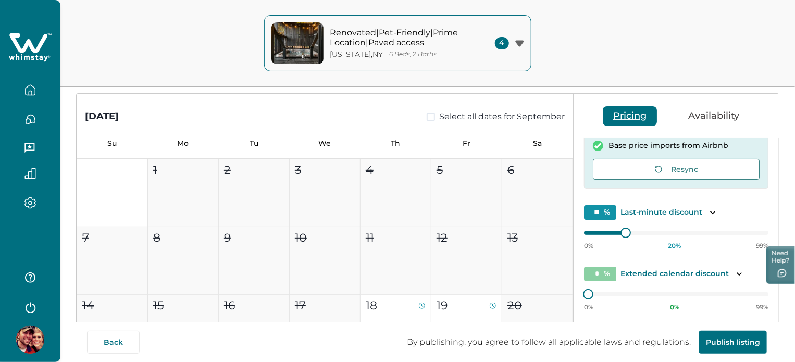
scroll to position [0, 0]
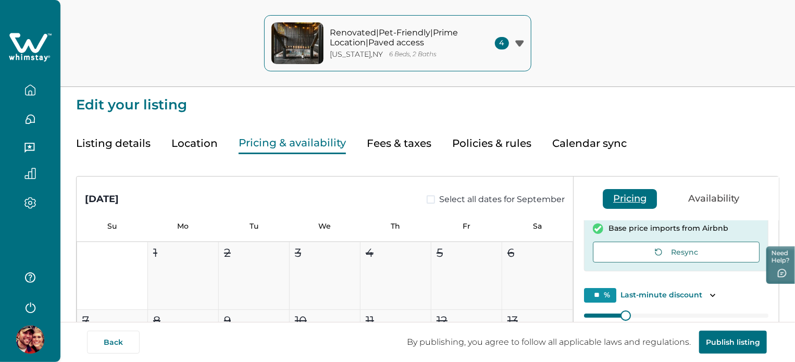
click at [43, 85] on button "button" at bounding box center [30, 90] width 44 height 21
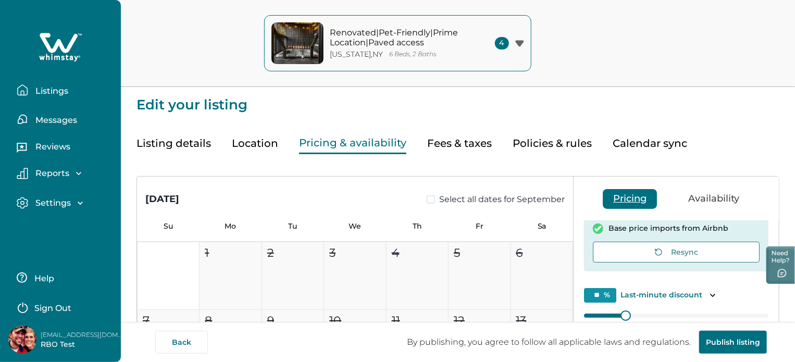
click at [43, 83] on button "Listings" at bounding box center [65, 90] width 96 height 21
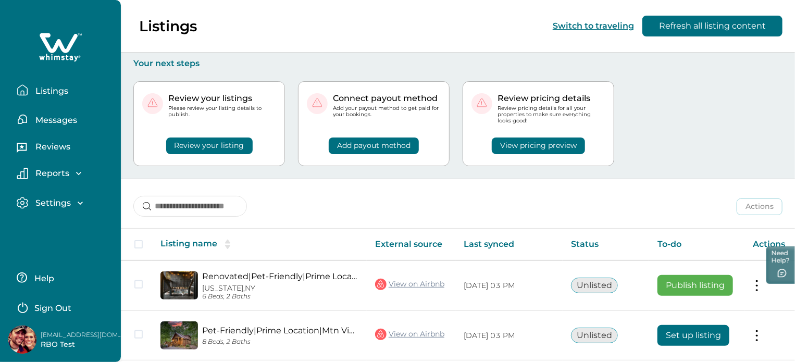
click at [556, 145] on button "View pricing preview" at bounding box center [538, 146] width 93 height 17
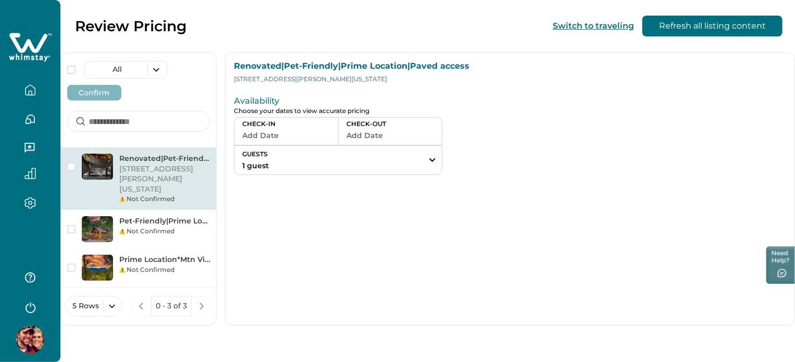
click at [330, 141] on button "Add Date" at bounding box center [286, 135] width 88 height 15
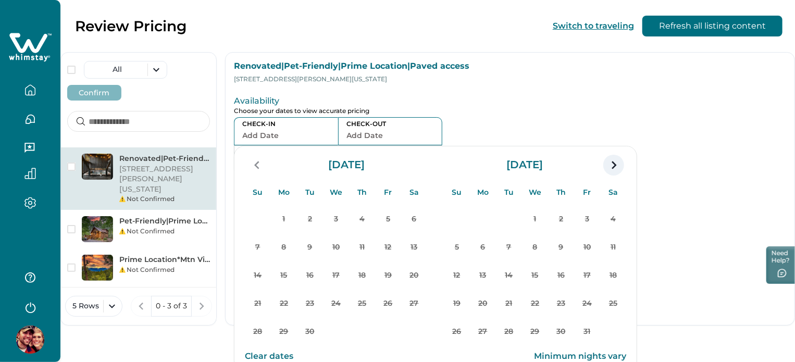
click at [622, 172] on icon "navigation button" at bounding box center [613, 165] width 17 height 19
click at [214, 325] on div "Renovated|Pet-Friendly|Prime Location|Paved access 123 William St, New York, NY…" at bounding box center [138, 283] width 155 height 273
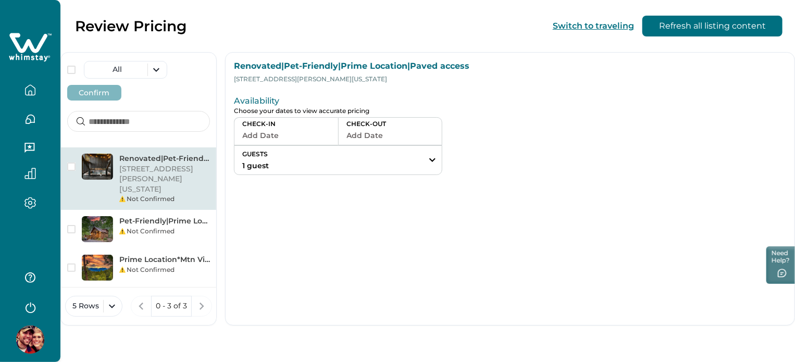
drag, startPoint x: 252, startPoint y: 162, endPoint x: 252, endPoint y: 168, distance: 5.7
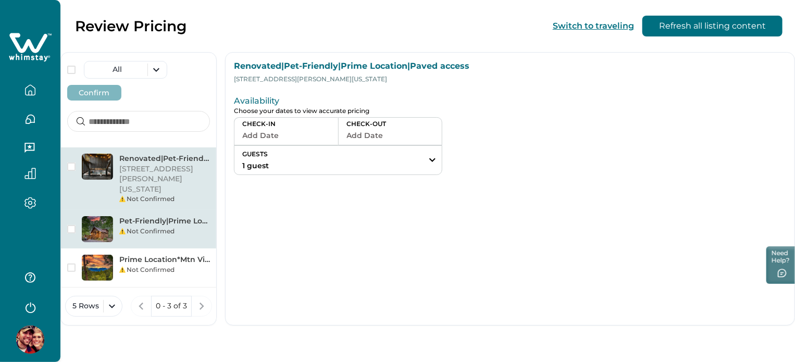
click at [216, 163] on div "Renovated|Pet-Friendly|Prime Location|Paved access 123 William St, New York, NY…" at bounding box center [138, 178] width 155 height 63
click at [216, 210] on div "Pet-Friendly|Prime Location|Mtn Views|Hot Tub Not Confirmed" at bounding box center [138, 229] width 155 height 39
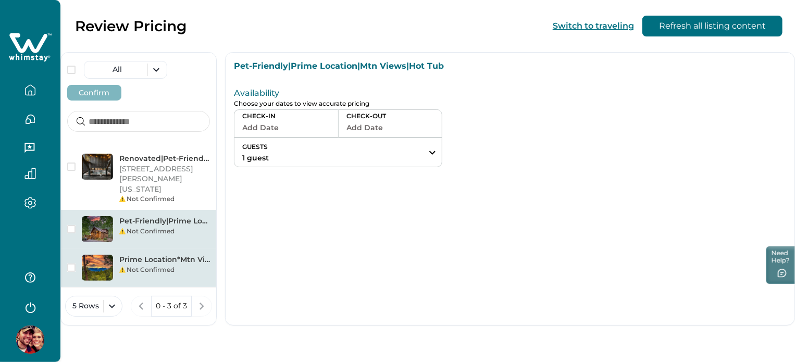
click at [210, 255] on p "Prime Location*Mtn Views*Pet Friendly*Paved Access" at bounding box center [164, 260] width 91 height 10
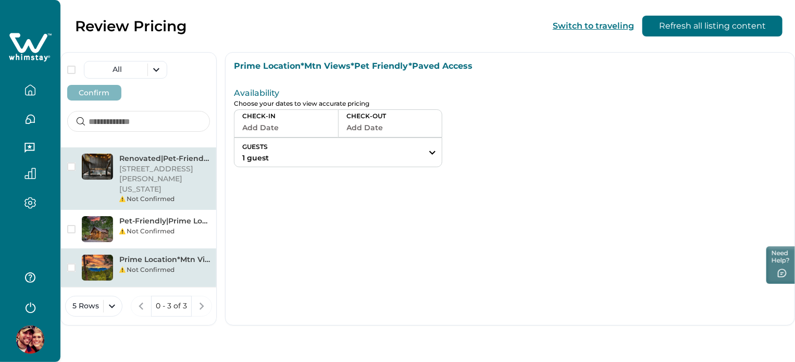
click at [210, 164] on p "123 William St, New York, NY, 10038, US" at bounding box center [164, 179] width 91 height 31
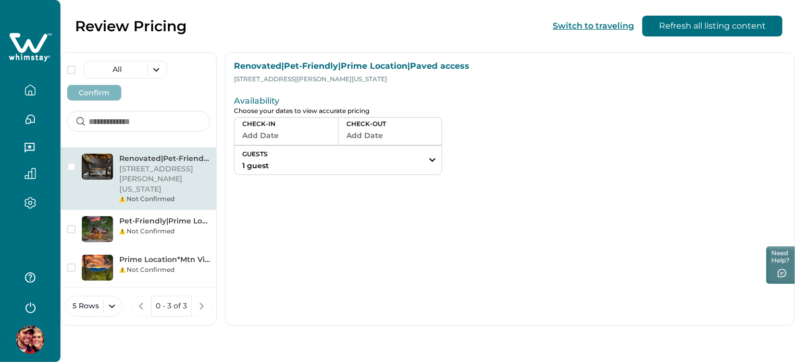
click at [330, 131] on button "Add Date" at bounding box center [286, 135] width 88 height 15
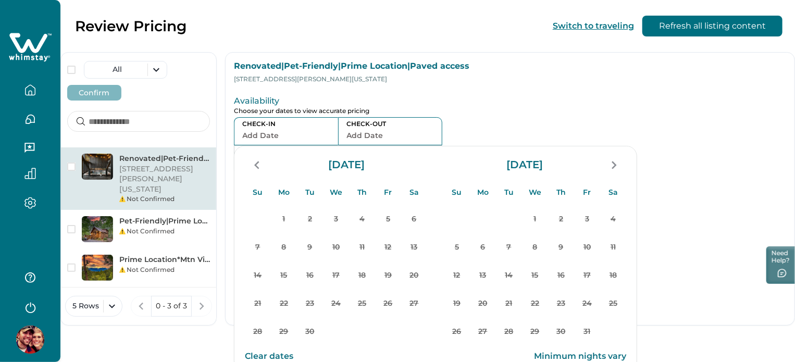
click at [32, 85] on icon "button" at bounding box center [29, 89] width 11 height 11
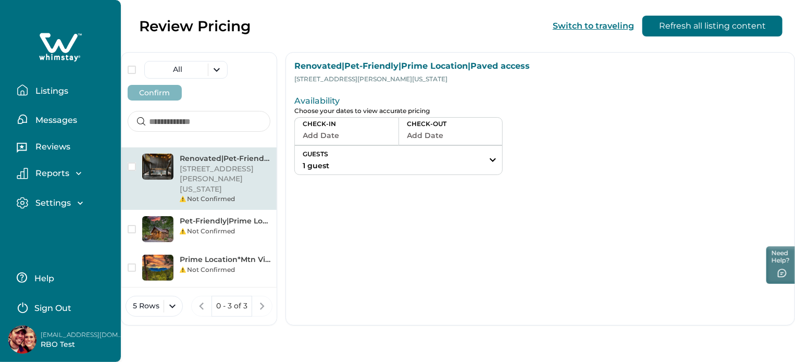
click at [34, 88] on p "Listings" at bounding box center [50, 91] width 36 height 10
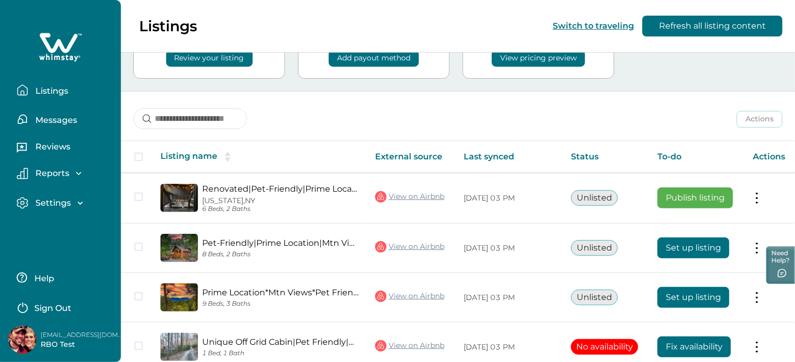
scroll to position [104, 0]
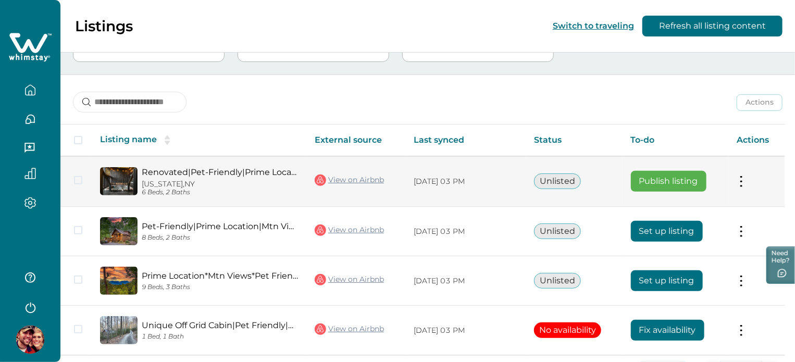
click at [684, 175] on button "Publish listing" at bounding box center [669, 181] width 76 height 21
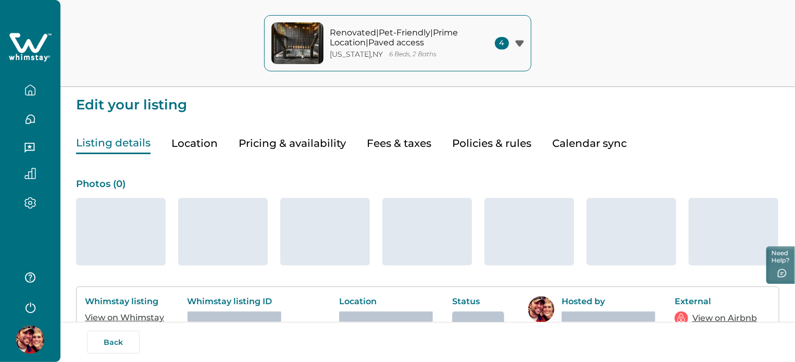
click at [392, 145] on button "Fees & taxes" at bounding box center [399, 143] width 65 height 21
type input "*"
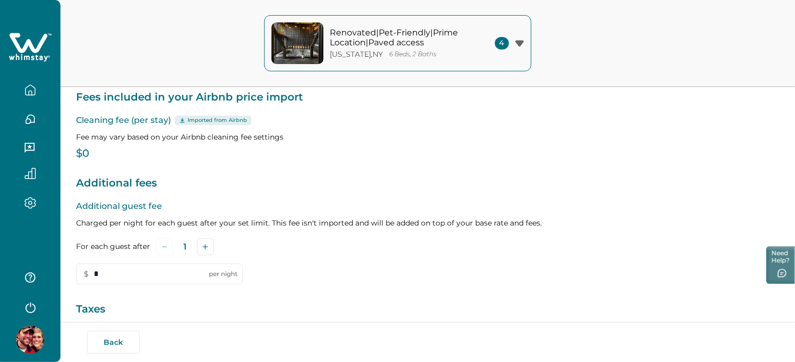
scroll to position [208, 0]
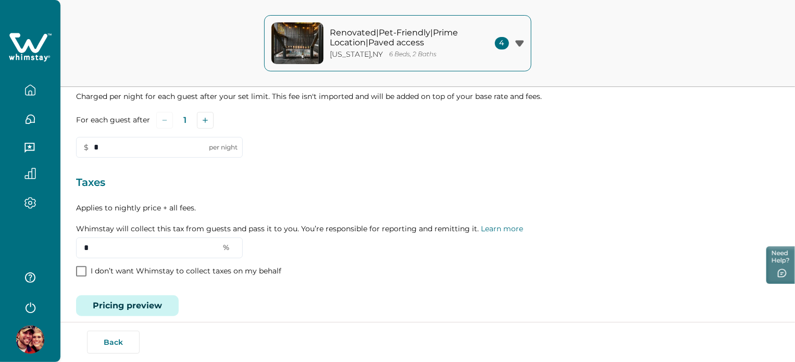
type input "**"
type input "*"
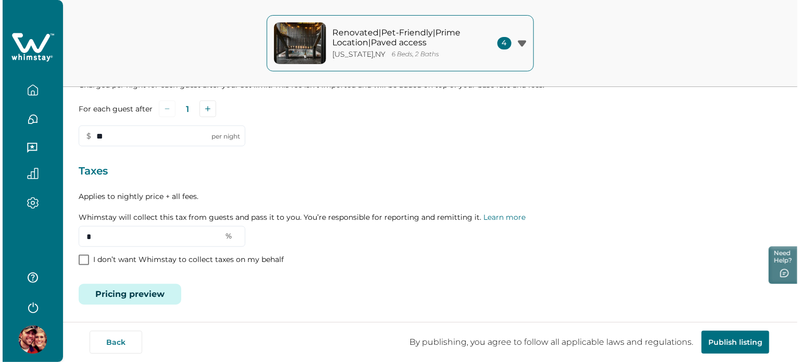
scroll to position [343, 0]
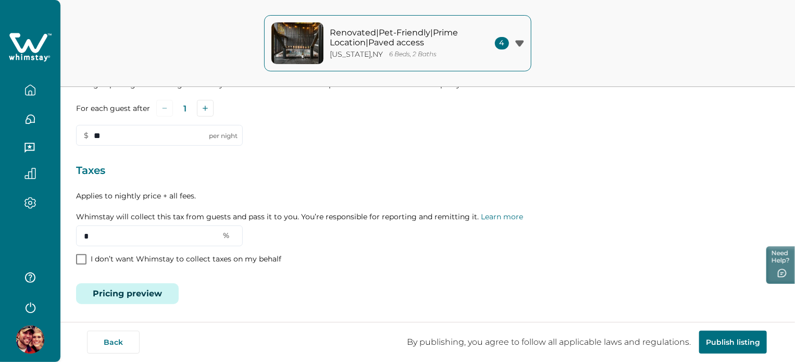
click at [164, 286] on button "Pricing preview" at bounding box center [127, 293] width 103 height 21
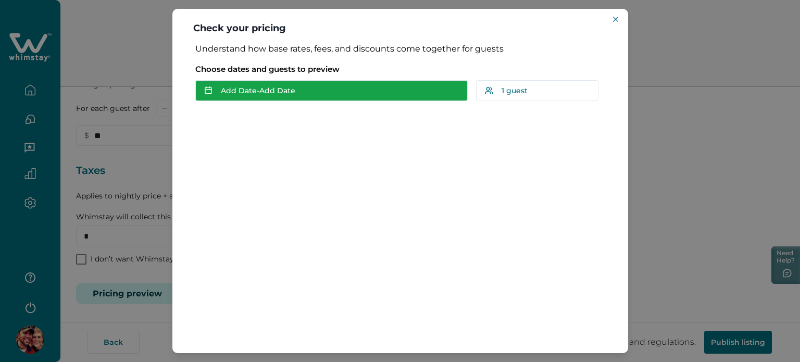
click at [296, 86] on button "Add Date - Add Date" at bounding box center [331, 90] width 273 height 21
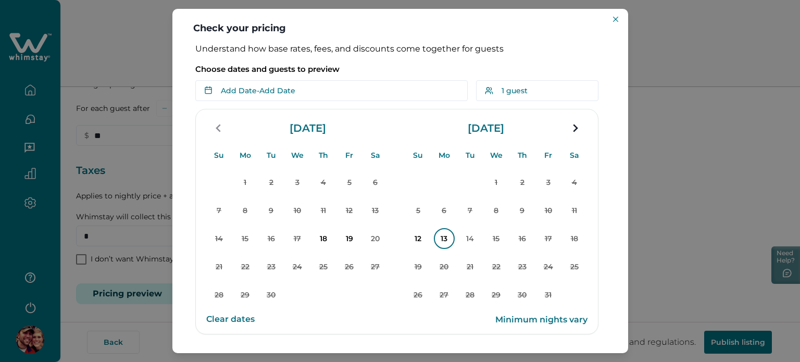
drag, startPoint x: 425, startPoint y: 231, endPoint x: 440, endPoint y: 230, distance: 15.7
click at [426, 231] on p "12" at bounding box center [418, 238] width 21 height 21
click at [452, 231] on button "13" at bounding box center [444, 239] width 26 height 26
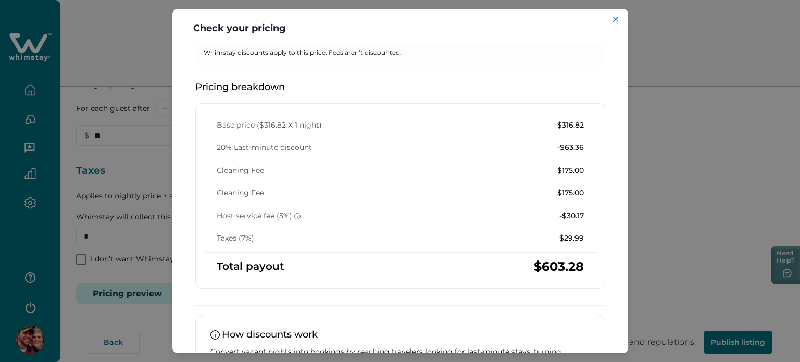
scroll to position [237, 0]
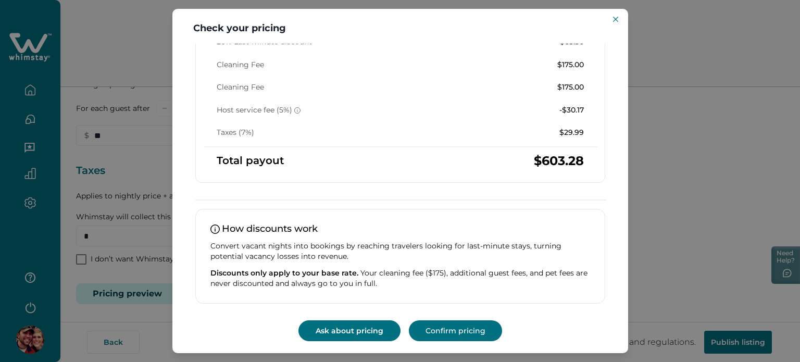
click at [363, 334] on button "Ask about pricing" at bounding box center [350, 330] width 102 height 21
click at [144, 72] on div "Check your pricing Understand how base rates, fees, and discounts come together…" at bounding box center [400, 181] width 800 height 362
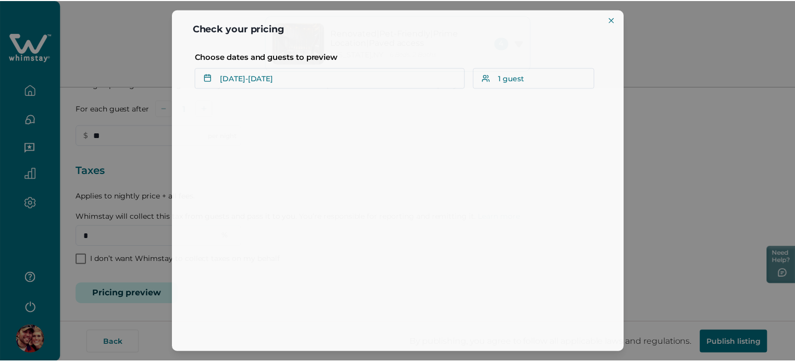
scroll to position [0, 0]
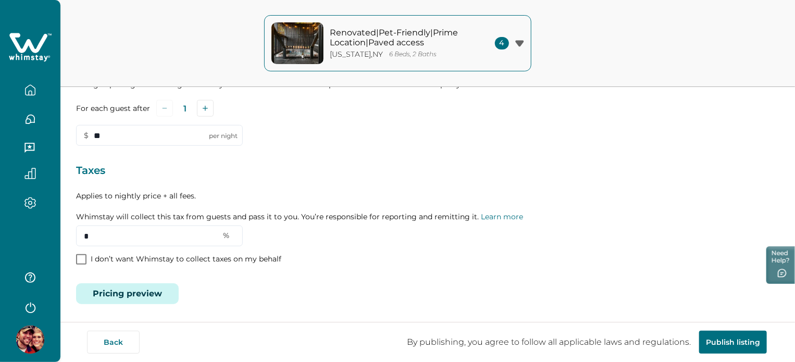
click at [22, 83] on button "button" at bounding box center [30, 90] width 44 height 21
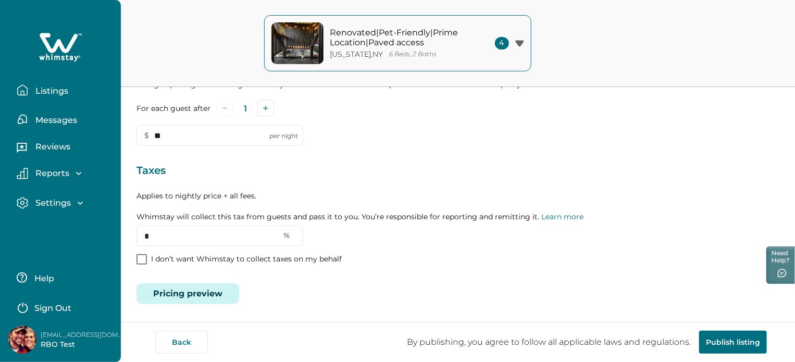
click at [22, 83] on button "Listings" at bounding box center [65, 90] width 96 height 21
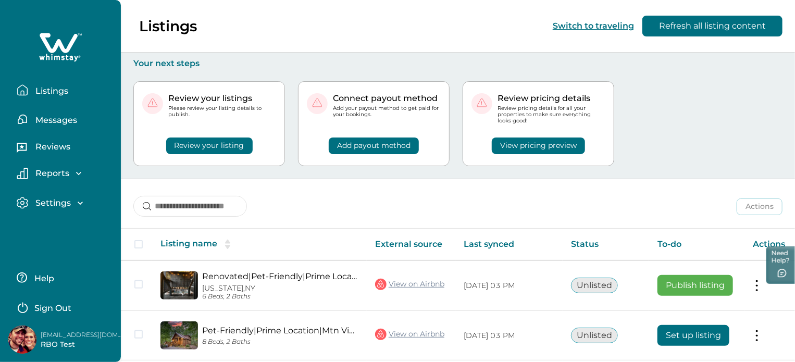
click at [358, 139] on button "Add payout method" at bounding box center [374, 146] width 90 height 17
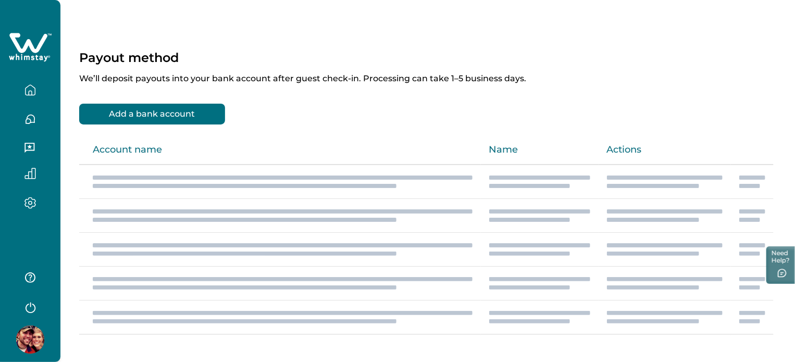
click at [27, 90] on icon "button" at bounding box center [29, 89] width 11 height 11
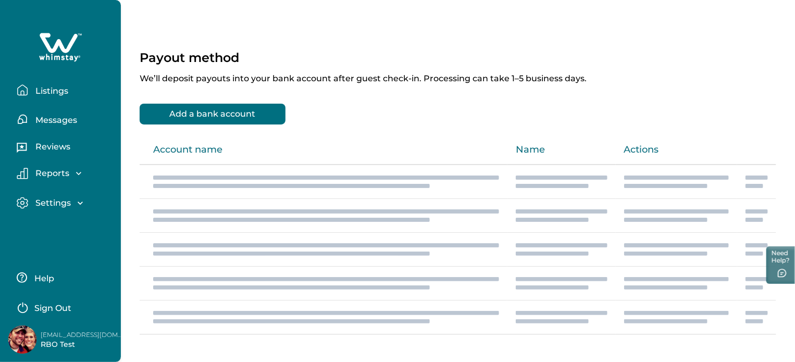
click at [27, 90] on icon "button" at bounding box center [22, 89] width 11 height 11
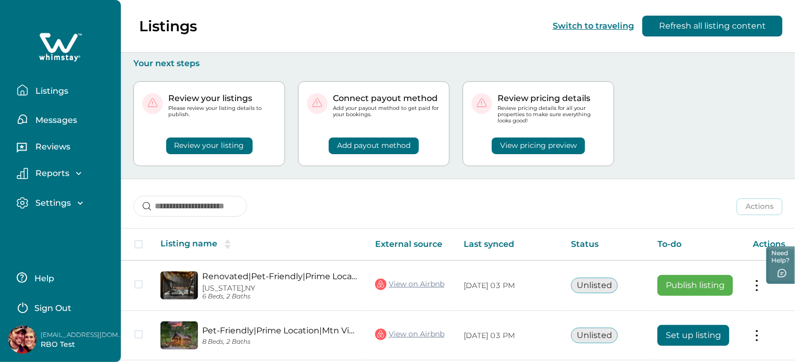
click at [242, 139] on div "Review your listing" at bounding box center [209, 140] width 134 height 30
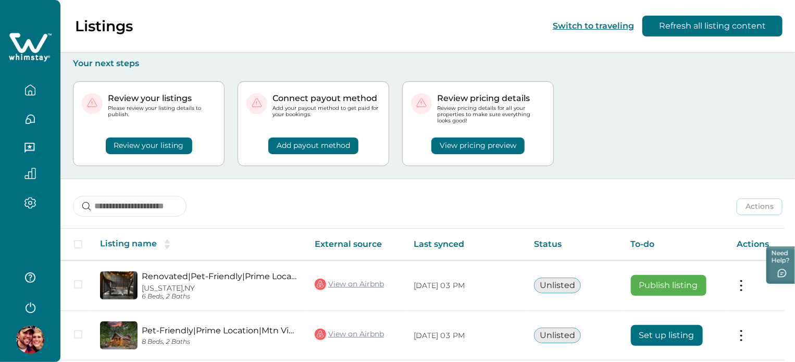
click at [156, 143] on button "Review your listing" at bounding box center [149, 146] width 86 height 17
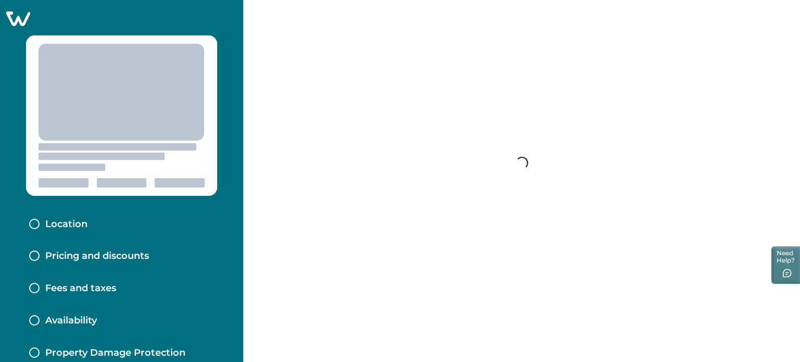
click at [156, 143] on div at bounding box center [118, 151] width 158 height 17
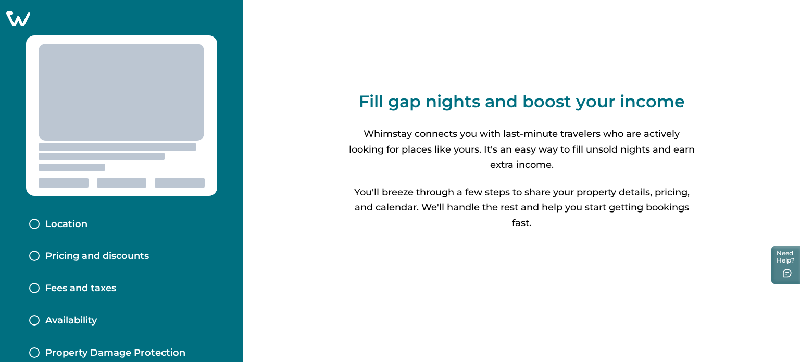
click at [9, 14] on icon at bounding box center [18, 18] width 24 height 15
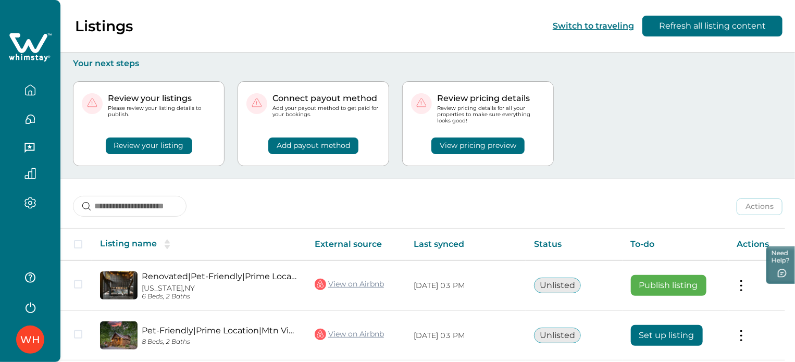
click at [9, 14] on div at bounding box center [30, 113] width 60 height 226
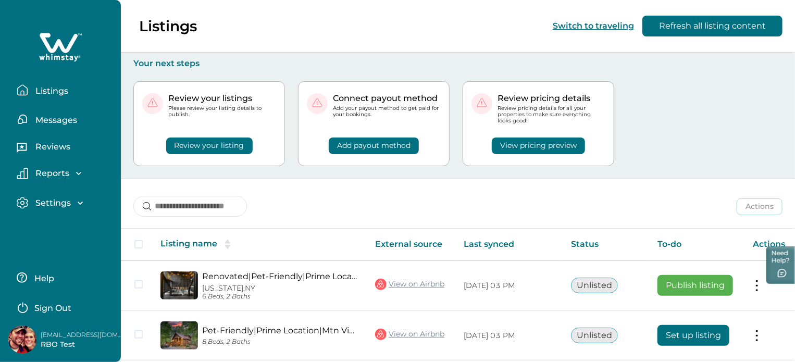
click at [506, 143] on button "View pricing preview" at bounding box center [538, 146] width 93 height 17
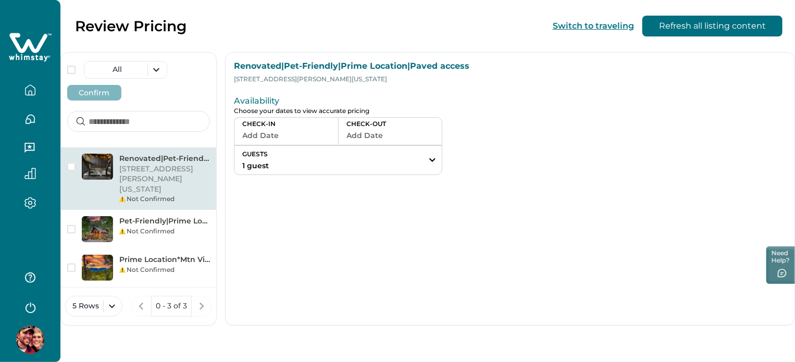
click at [338, 129] on div "CHECK-IN Add Date" at bounding box center [286, 131] width 104 height 28
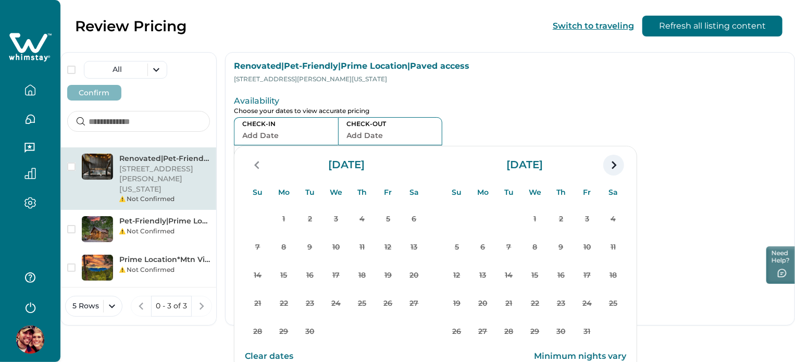
click at [616, 169] on icon "navigation button" at bounding box center [614, 165] width 5 height 8
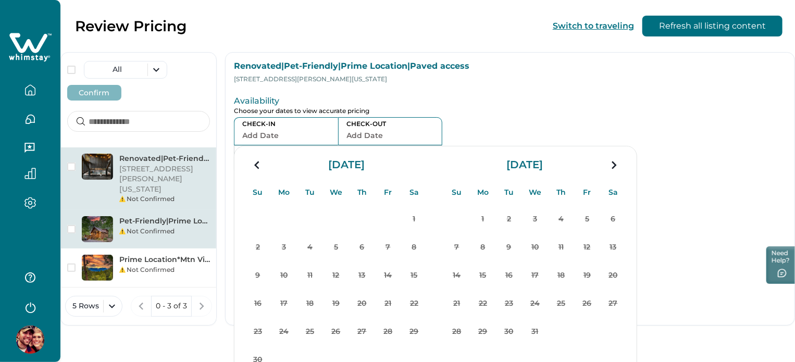
click at [107, 216] on img at bounding box center [97, 229] width 31 height 26
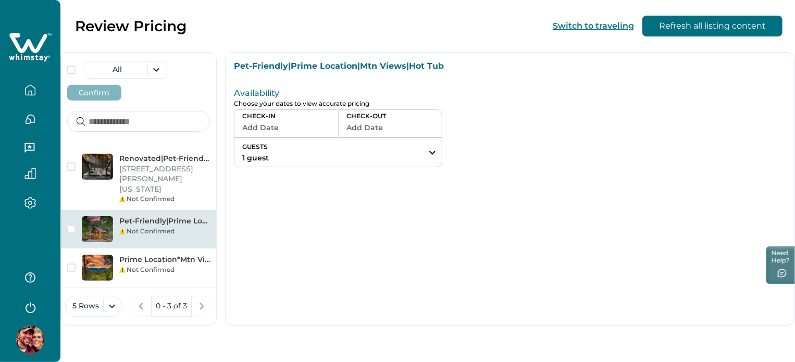
click at [330, 132] on button "Add Date" at bounding box center [286, 127] width 88 height 15
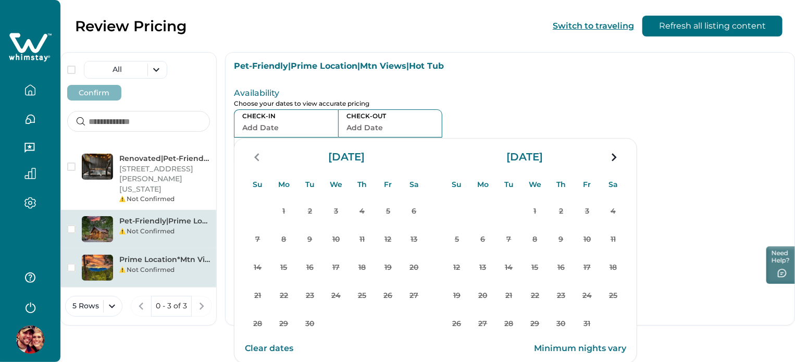
click at [199, 265] on div "Not Confirmed" at bounding box center [164, 269] width 91 height 9
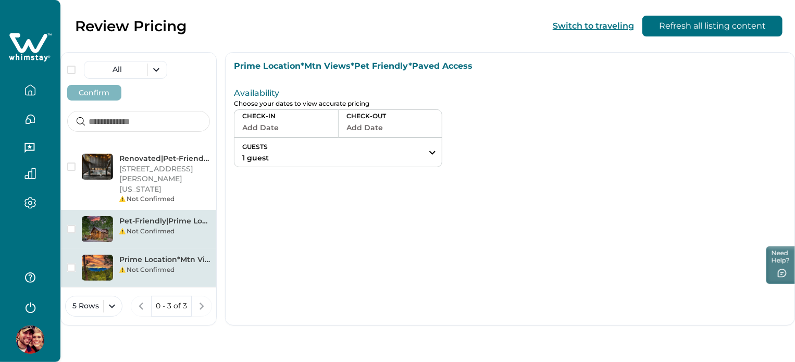
click at [160, 216] on p "Pet-Friendly|Prime Location|Mtn Views|Hot Tub" at bounding box center [164, 221] width 91 height 10
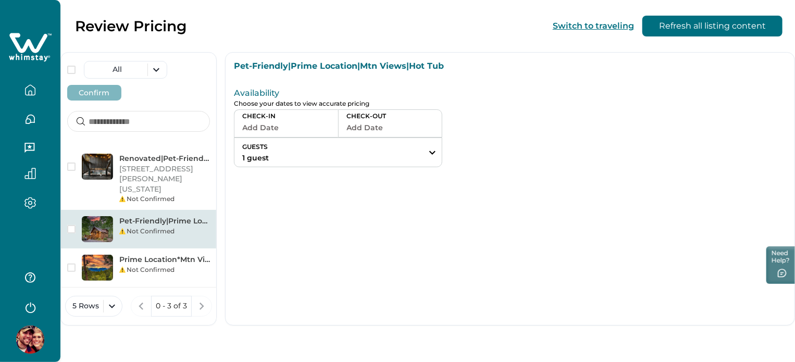
click at [330, 129] on button "Add Date" at bounding box center [286, 127] width 88 height 15
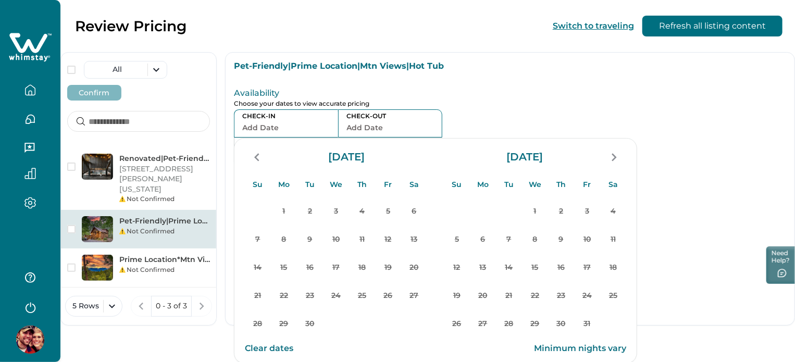
click at [605, 98] on div at bounding box center [684, 125] width 203 height 83
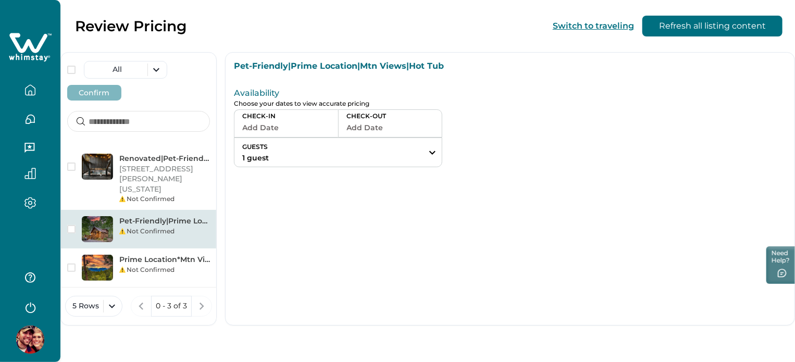
click at [34, 89] on icon "button" at bounding box center [29, 89] width 11 height 11
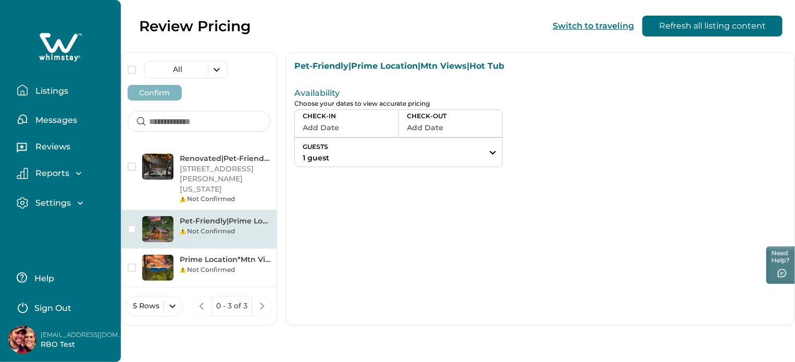
click at [34, 89] on p "Listings" at bounding box center [50, 91] width 36 height 10
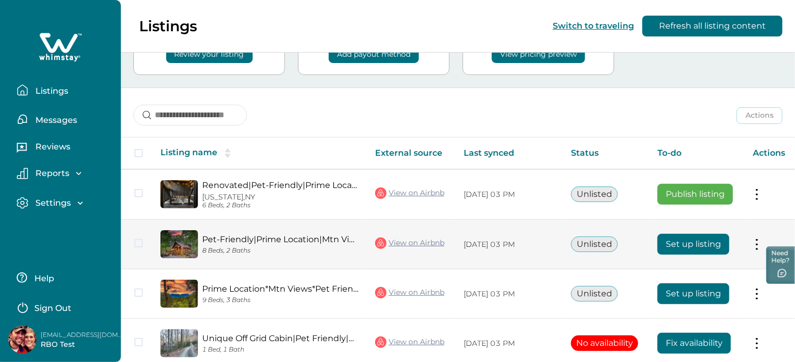
scroll to position [140, 0]
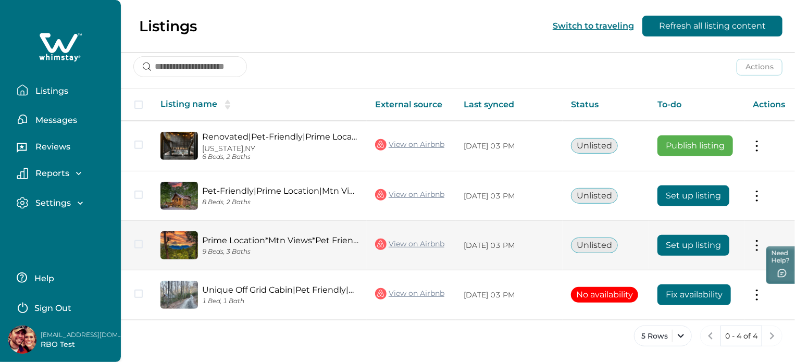
click at [713, 244] on button "Set up listing" at bounding box center [694, 245] width 72 height 21
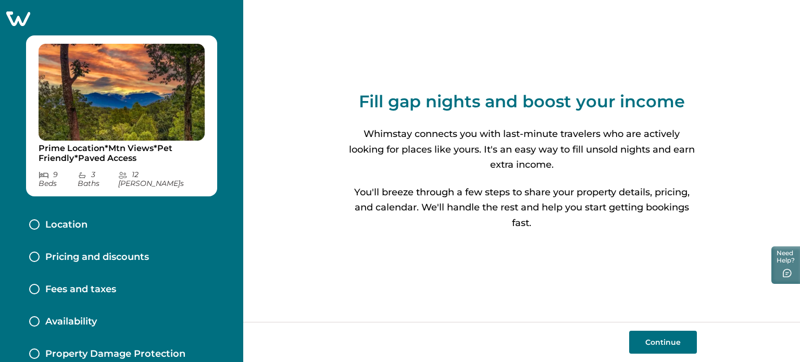
click at [682, 345] on button "Continue" at bounding box center [663, 342] width 68 height 23
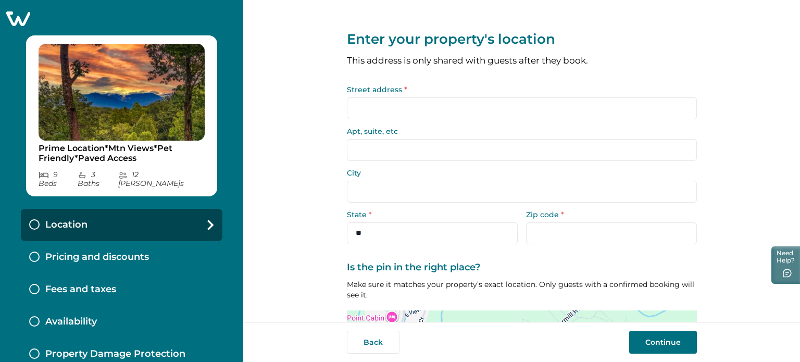
click at [476, 110] on input "Street address *" at bounding box center [522, 108] width 350 height 22
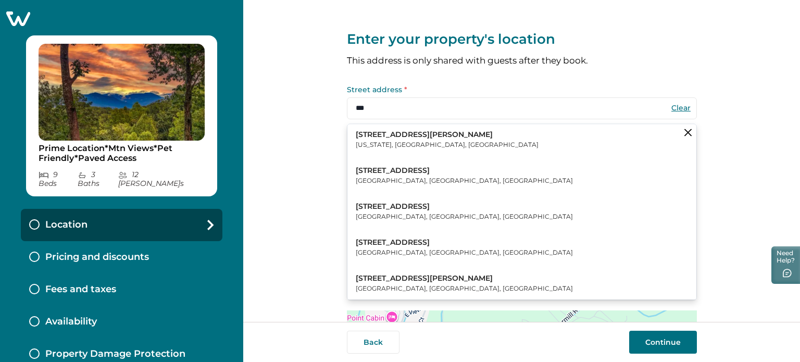
click at [433, 134] on button "123 William Street New York, NY, USA" at bounding box center [522, 140] width 349 height 32
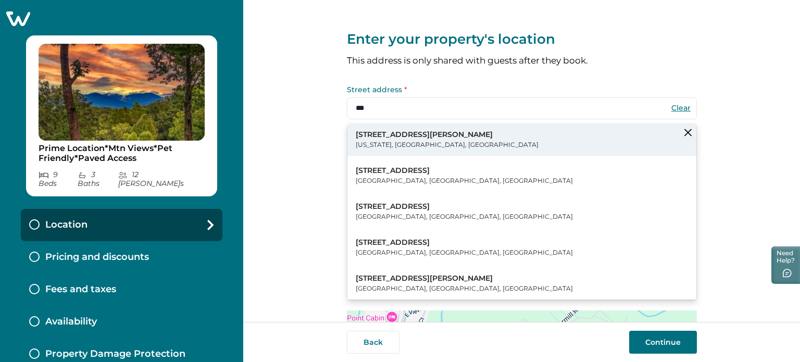
type input "**********"
type input "********"
select select "**"
type input "*****"
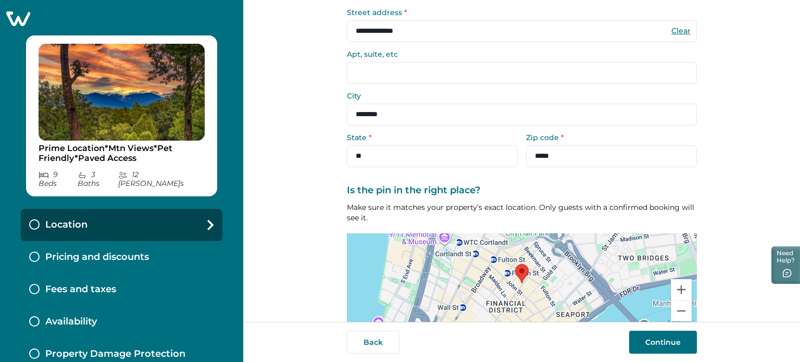
scroll to position [132, 0]
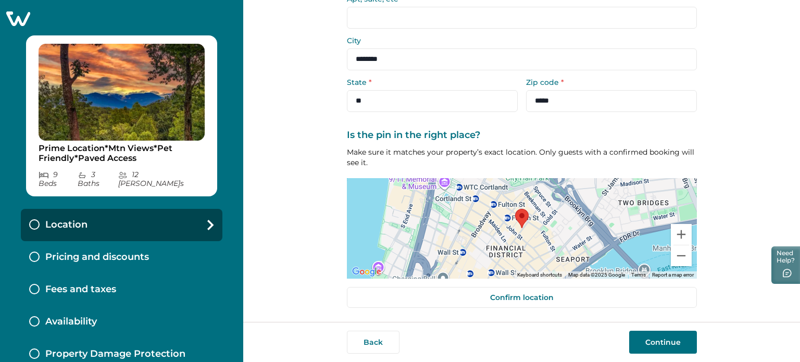
click at [658, 343] on button "Continue" at bounding box center [663, 342] width 68 height 23
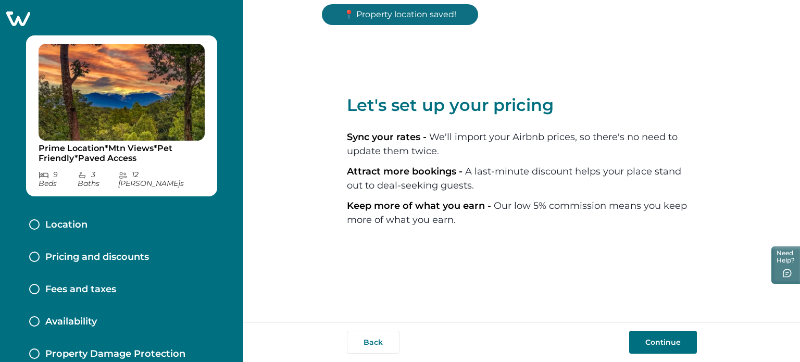
click at [658, 343] on button "Continue" at bounding box center [663, 342] width 68 height 23
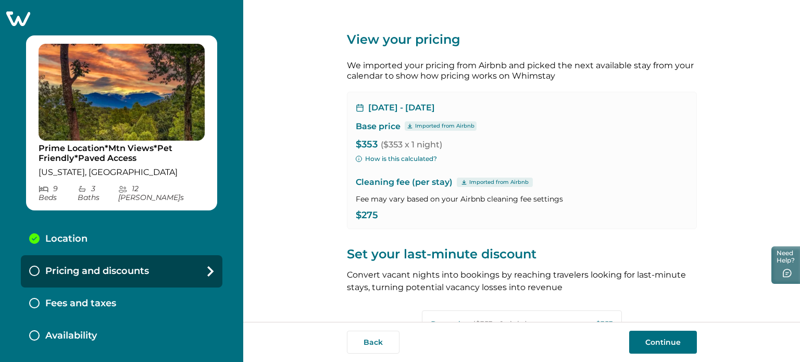
click at [658, 342] on button "Continue" at bounding box center [663, 342] width 68 height 23
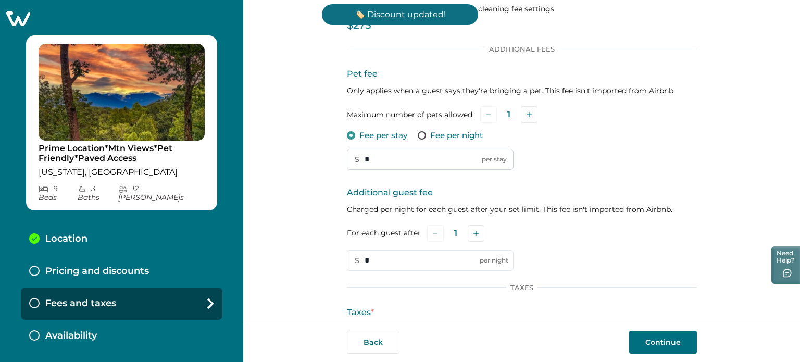
scroll to position [185, 0]
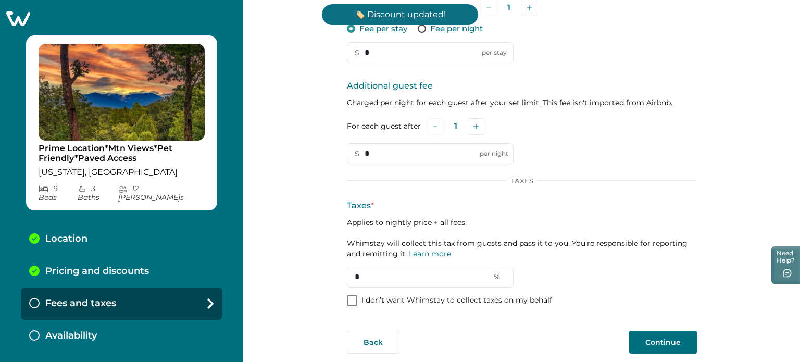
drag, startPoint x: 373, startPoint y: 52, endPoint x: 333, endPoint y: 49, distance: 40.2
click at [333, 49] on div "Set up your fees and taxes Cleaning fee (per stay) Imported from Airbnb Fee may…" at bounding box center [521, 161] width 557 height 322
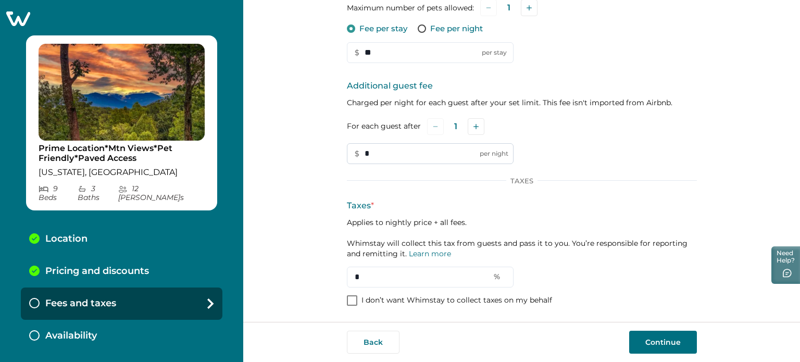
type input "**"
drag, startPoint x: 386, startPoint y: 148, endPoint x: 310, endPoint y: 148, distance: 76.1
click at [310, 148] on div "Set up your fees and taxes Cleaning fee (per stay) Imported from Airbnb Fee may…" at bounding box center [521, 161] width 557 height 322
type input "**"
drag, startPoint x: 346, startPoint y: 268, endPoint x: 298, endPoint y: 264, distance: 48.6
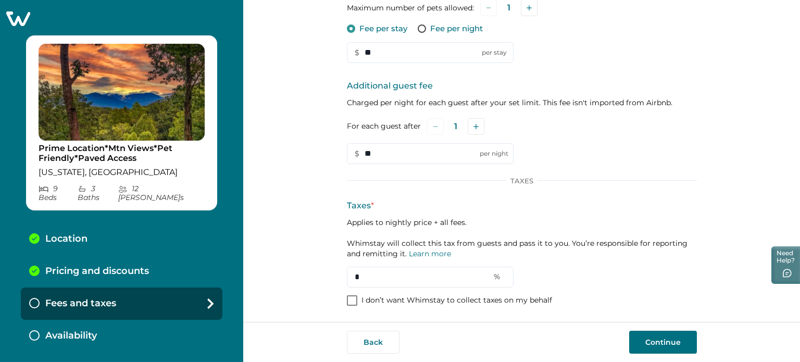
click at [298, 264] on div "Set up your fees and taxes Cleaning fee (per stay) Imported from Airbnb Fee may…" at bounding box center [521, 161] width 557 height 322
type input "*"
click at [683, 340] on button "Continue" at bounding box center [663, 342] width 68 height 23
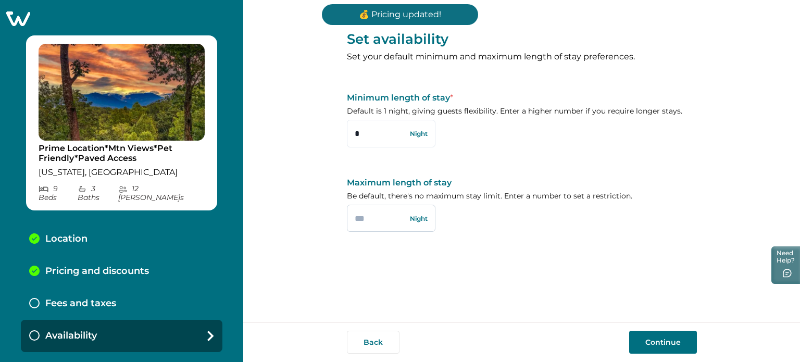
click at [395, 226] on input "text" at bounding box center [391, 218] width 89 height 27
type input "**"
click at [660, 335] on button "Continue" at bounding box center [663, 342] width 68 height 23
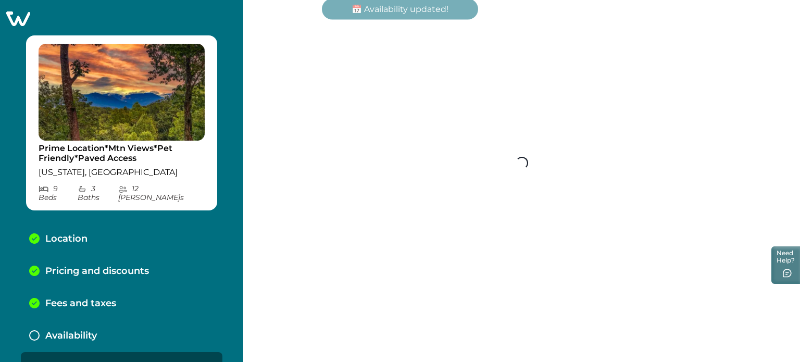
scroll to position [13, 0]
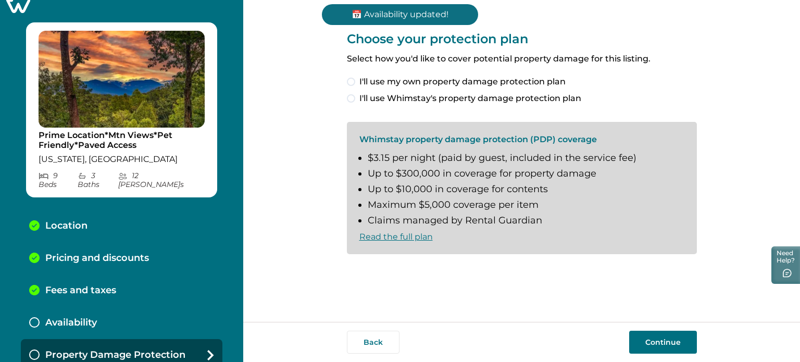
click at [377, 80] on span "I'll use my own property damage protection plan" at bounding box center [463, 82] width 206 height 13
click at [635, 337] on button "Continue" at bounding box center [663, 342] width 68 height 23
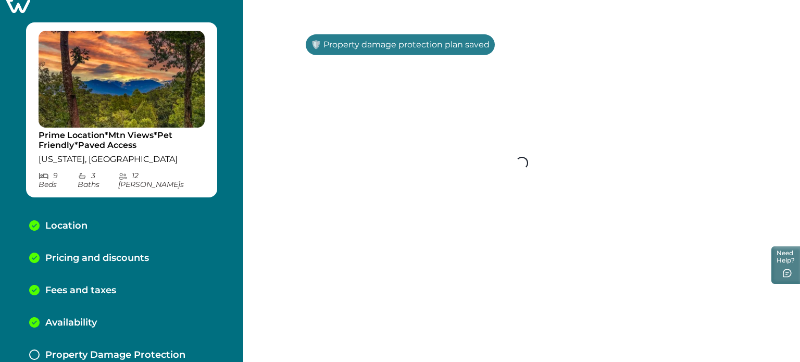
scroll to position [45, 0]
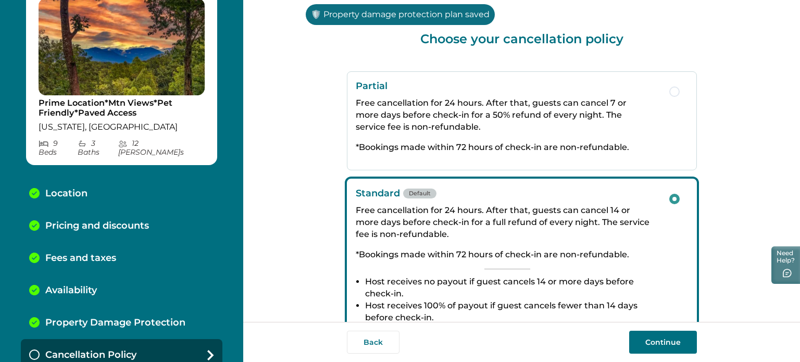
click at [636, 339] on button "Continue" at bounding box center [663, 342] width 68 height 23
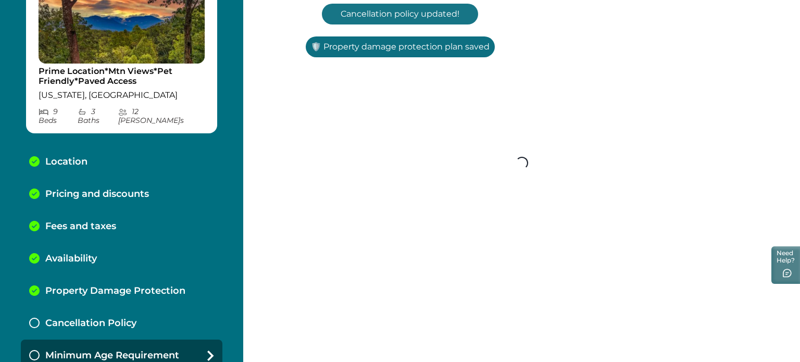
scroll to position [78, 0]
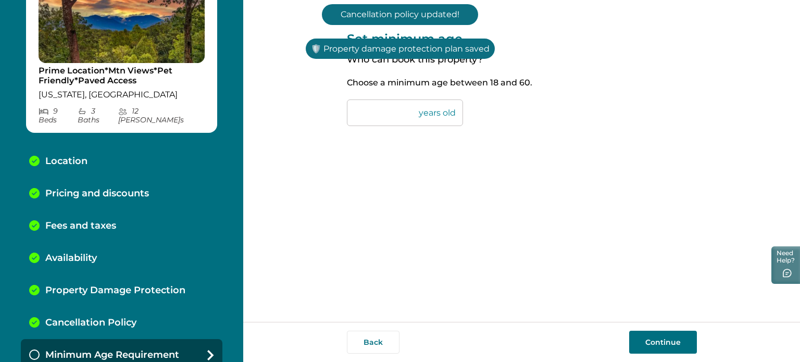
click at [636, 339] on button "Continue" at bounding box center [663, 342] width 68 height 23
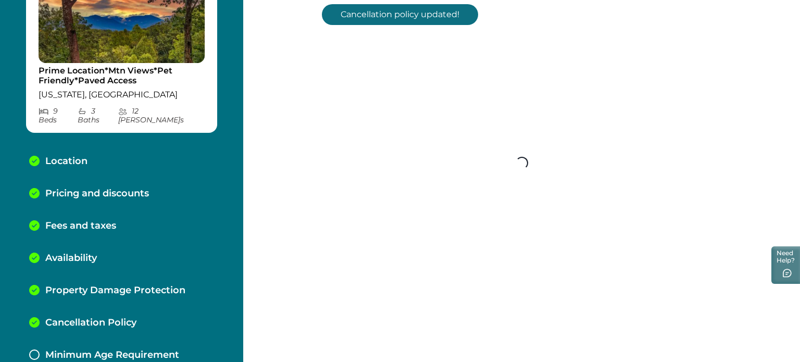
scroll to position [110, 0]
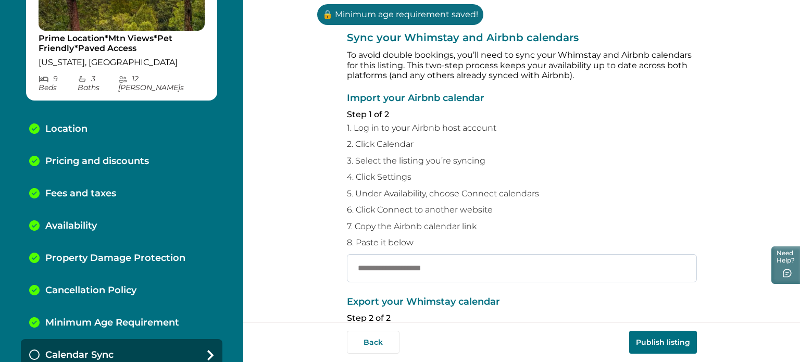
click at [446, 265] on input "text" at bounding box center [522, 268] width 350 height 28
paste input "**********"
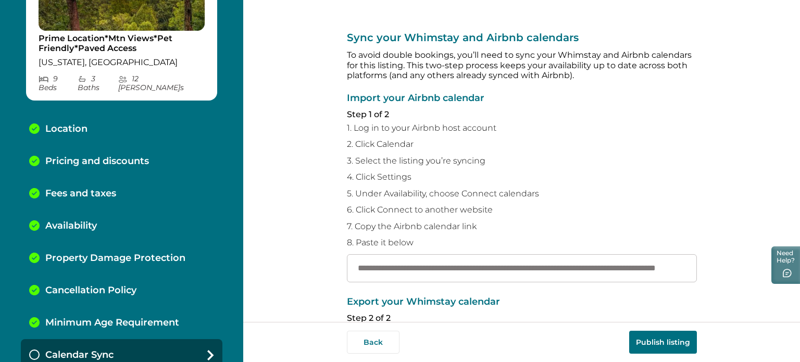
type input "**********"
click at [651, 337] on button "Publish listing" at bounding box center [663, 342] width 68 height 23
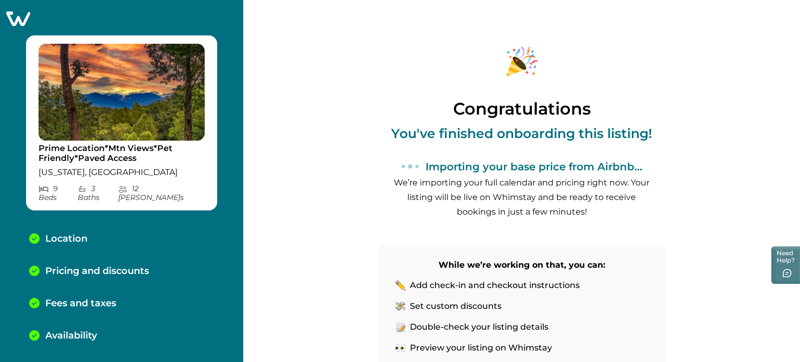
click at [21, 23] on icon at bounding box center [18, 18] width 24 height 15
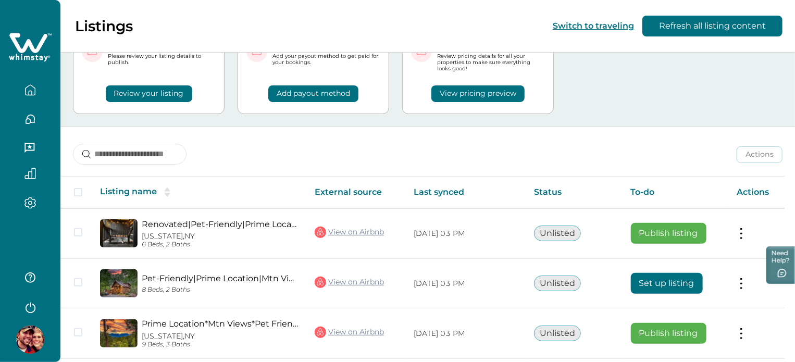
scroll to position [58, 0]
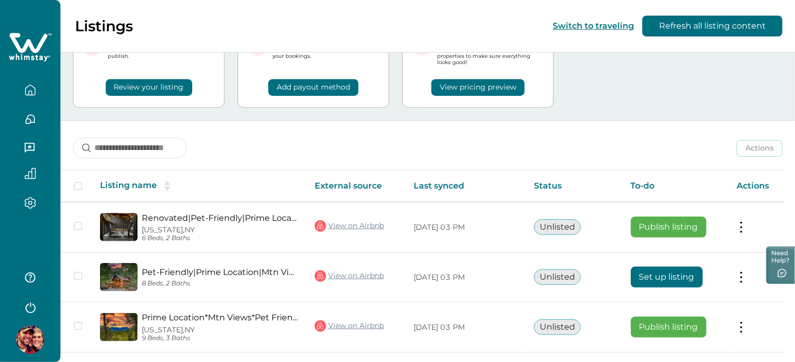
click at [506, 79] on button "View pricing preview" at bounding box center [477, 87] width 93 height 17
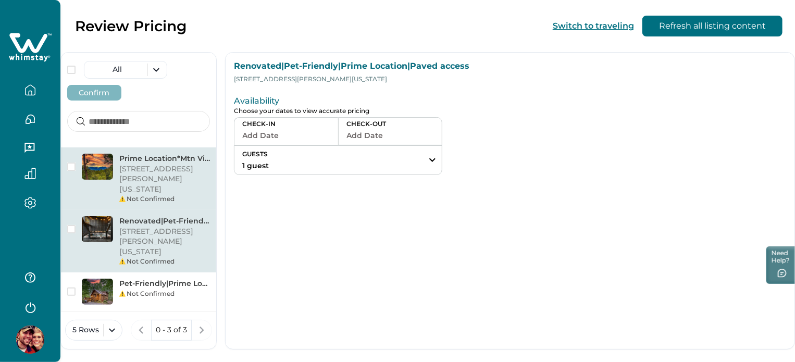
click at [210, 194] on div "Not Confirmed" at bounding box center [164, 198] width 91 height 9
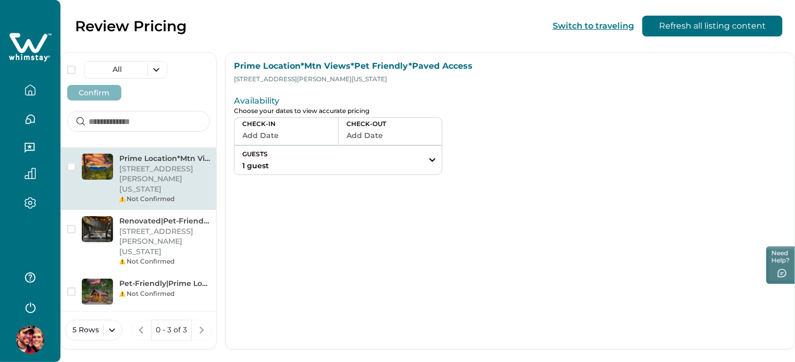
click at [330, 140] on button "Add Date" at bounding box center [286, 135] width 88 height 15
click at [204, 194] on div "Not Confirmed" at bounding box center [164, 198] width 91 height 9
click at [325, 140] on button "Add Date" at bounding box center [286, 135] width 88 height 15
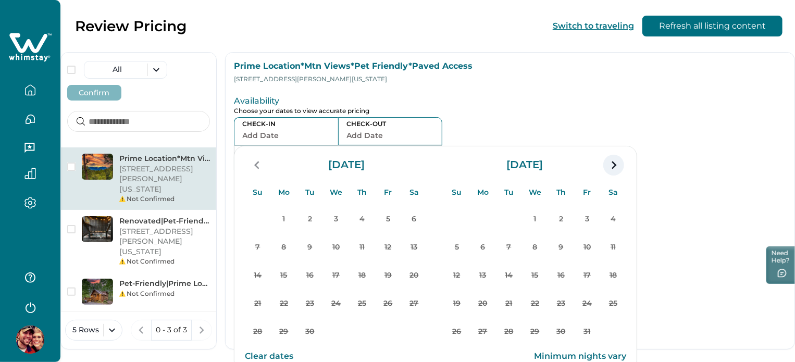
click at [622, 168] on icon "navigation button" at bounding box center [613, 165] width 17 height 19
click at [638, 116] on div at bounding box center [684, 133] width 203 height 83
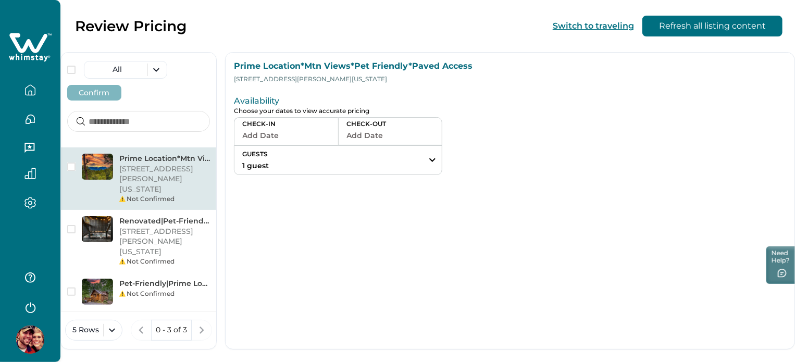
click at [665, 31] on button "Refresh all listing content" at bounding box center [712, 26] width 140 height 21
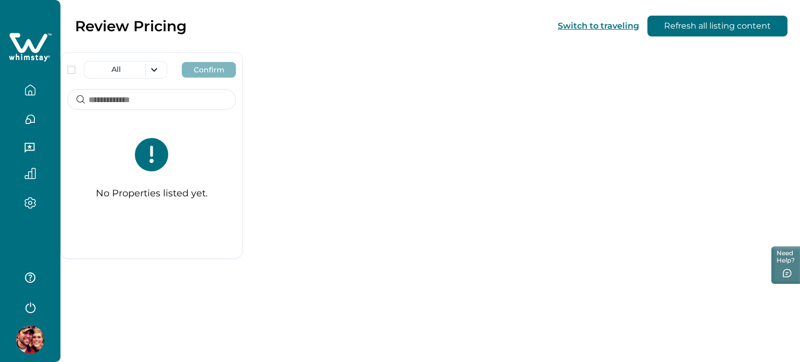
click at [35, 94] on icon "button" at bounding box center [29, 89] width 11 height 11
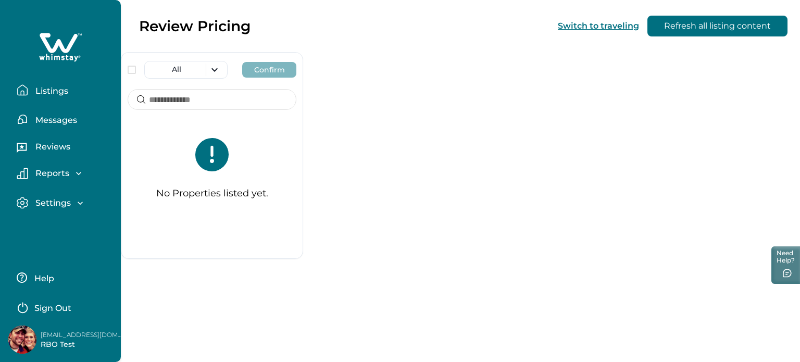
click at [35, 94] on p "Listings" at bounding box center [50, 91] width 36 height 10
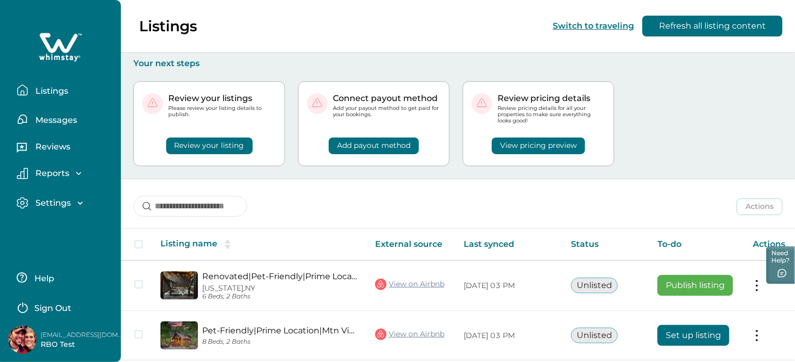
click at [547, 141] on button "View pricing preview" at bounding box center [538, 146] width 93 height 17
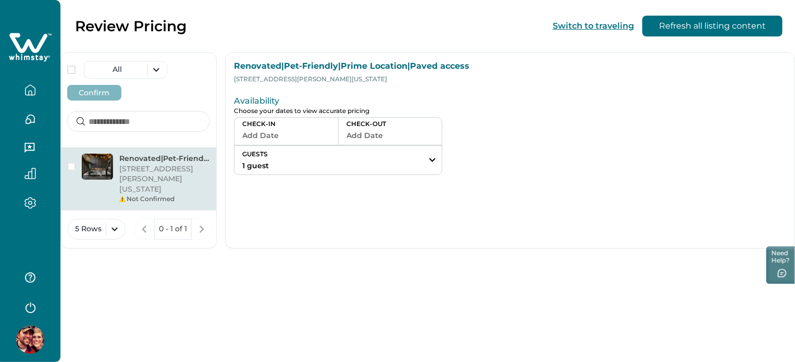
click at [43, 92] on button "button" at bounding box center [30, 90] width 44 height 21
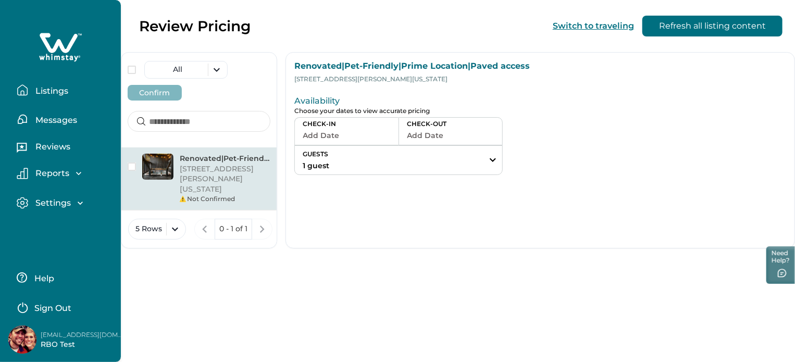
click at [43, 92] on p "Listings" at bounding box center [50, 91] width 36 height 10
click at [44, 94] on p "Listings" at bounding box center [50, 91] width 36 height 10
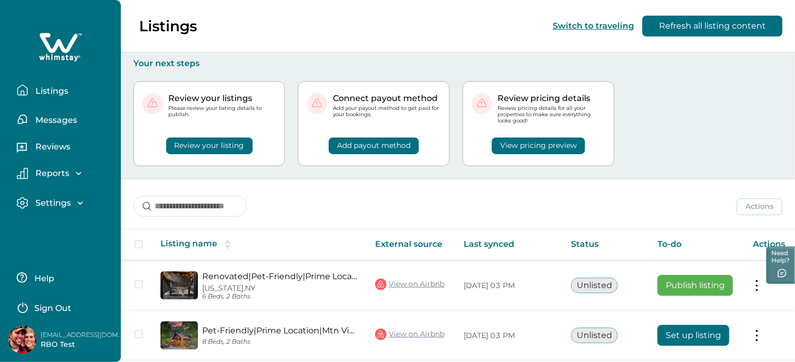
click at [44, 95] on p "Listings" at bounding box center [50, 91] width 36 height 10
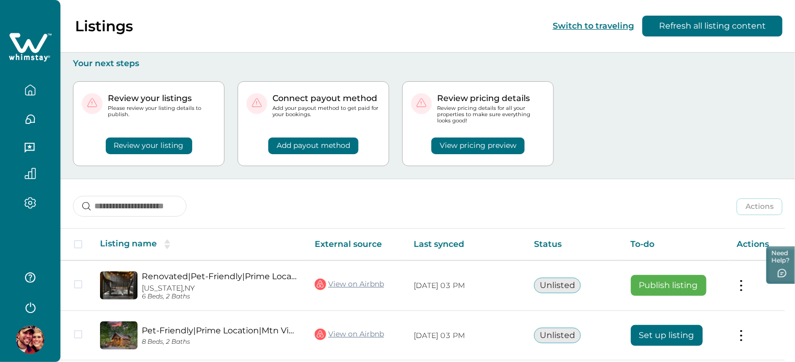
click at [545, 150] on div "View pricing preview" at bounding box center [478, 140] width 134 height 30
click at [555, 147] on div "Review your listings Please review your listing details to publish. Review your…" at bounding box center [428, 124] width 710 height 110
click at [496, 147] on button "View pricing preview" at bounding box center [477, 146] width 93 height 17
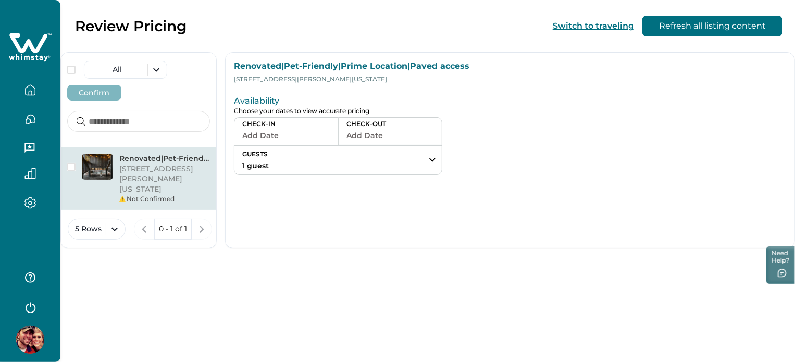
click at [140, 154] on p "Renovated|Pet-Friendly|Prime Location|Paved access" at bounding box center [164, 159] width 91 height 10
click at [327, 137] on button "Add Date" at bounding box center [286, 135] width 88 height 15
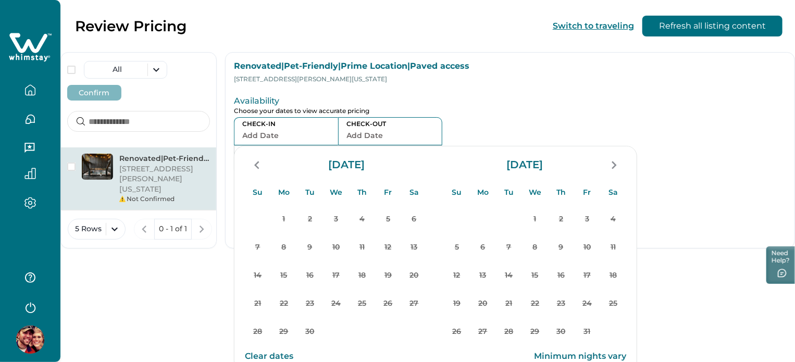
click at [38, 313] on button "button" at bounding box center [30, 306] width 42 height 21
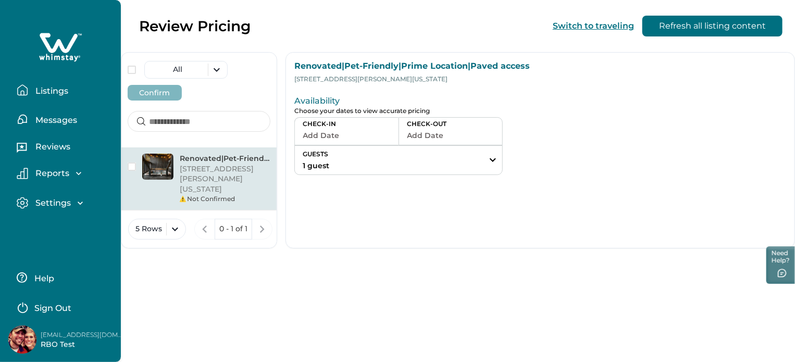
click at [46, 311] on p "Sign Out" at bounding box center [52, 308] width 37 height 10
